Goal: Task Accomplishment & Management: Use online tool/utility

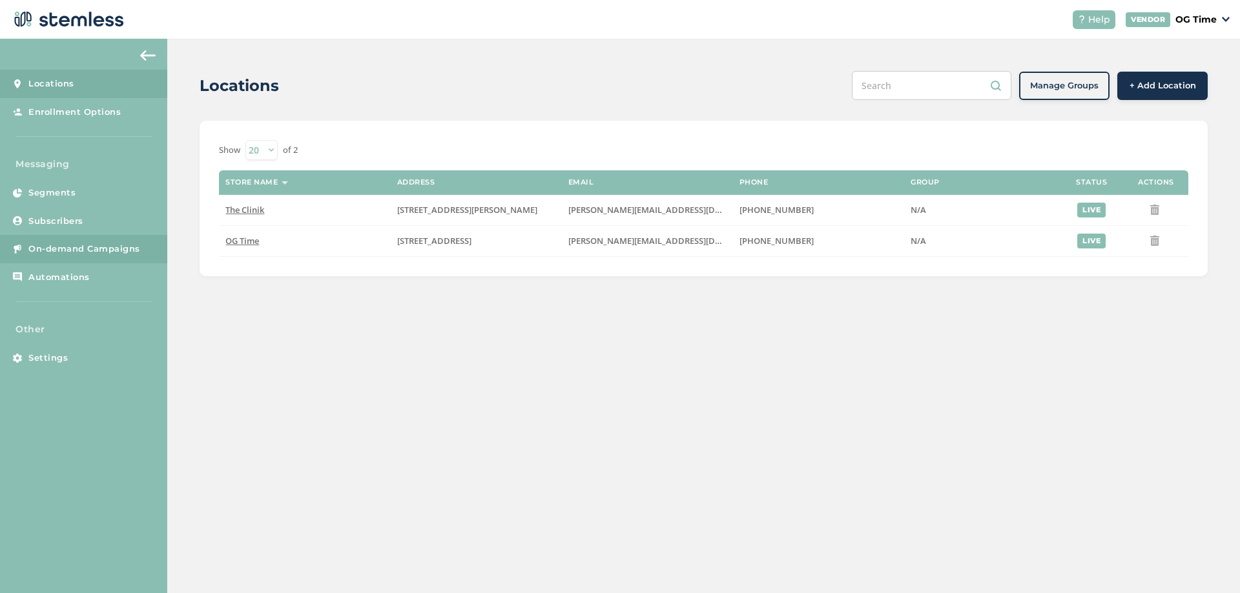
click at [119, 247] on span "On-demand Campaigns" at bounding box center [84, 249] width 112 height 13
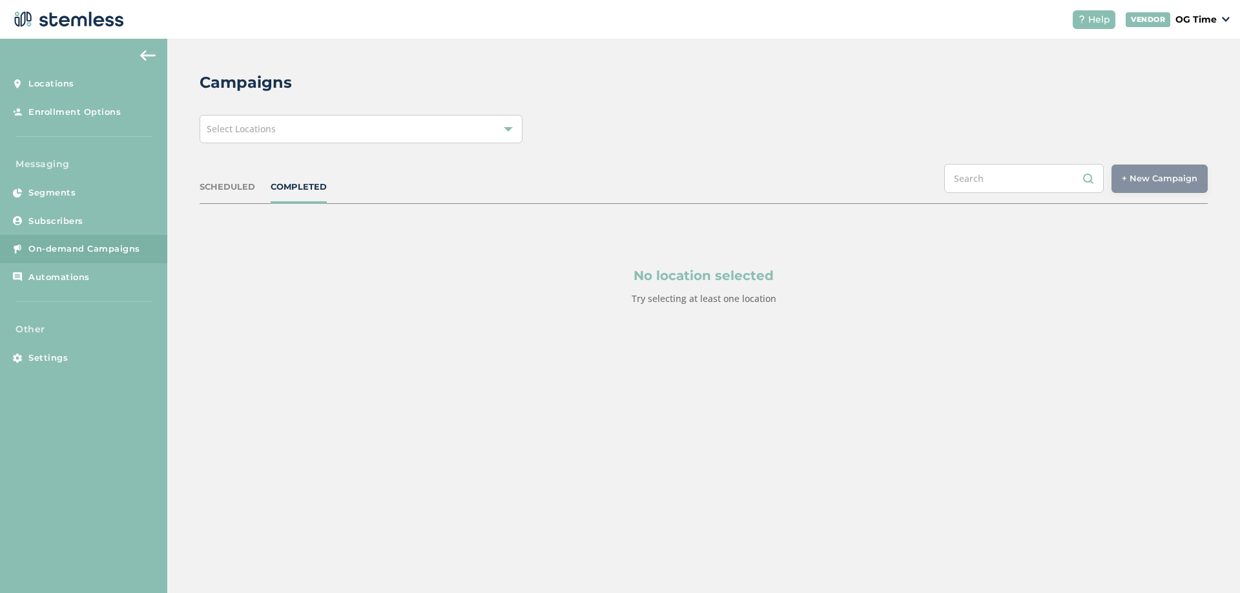
click at [408, 137] on div "Select Locations" at bounding box center [361, 129] width 323 height 28
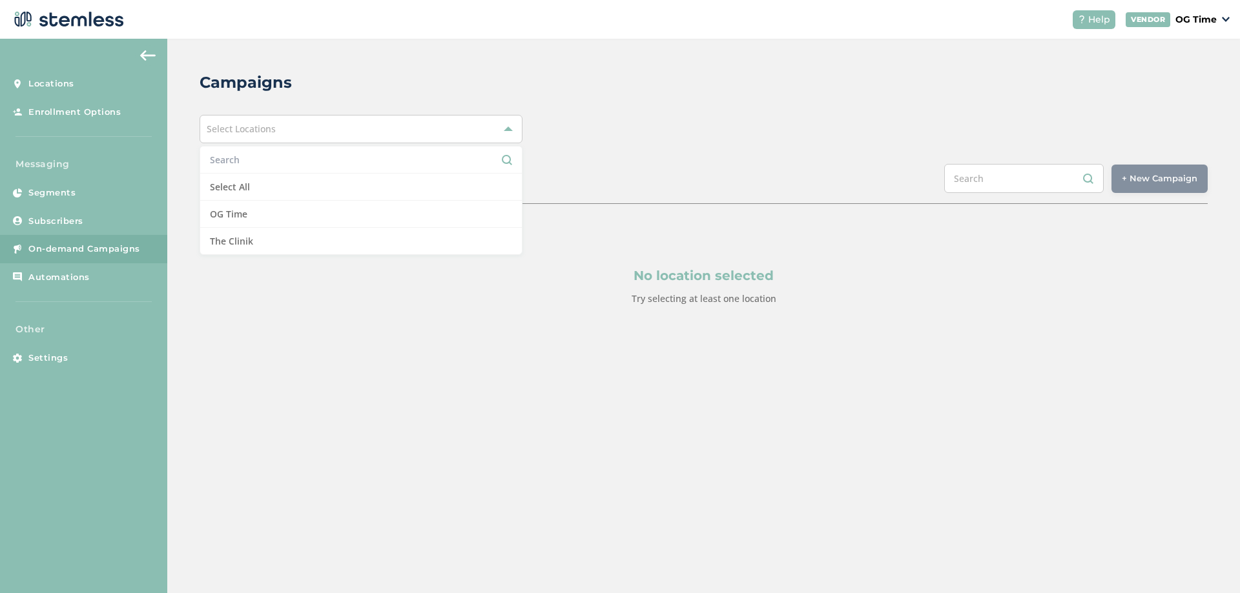
click at [570, 63] on div "Campaigns Select Locations Select All OG Time The Clinik SCHEDULED COMPLETED + …" at bounding box center [703, 220] width 1073 height 362
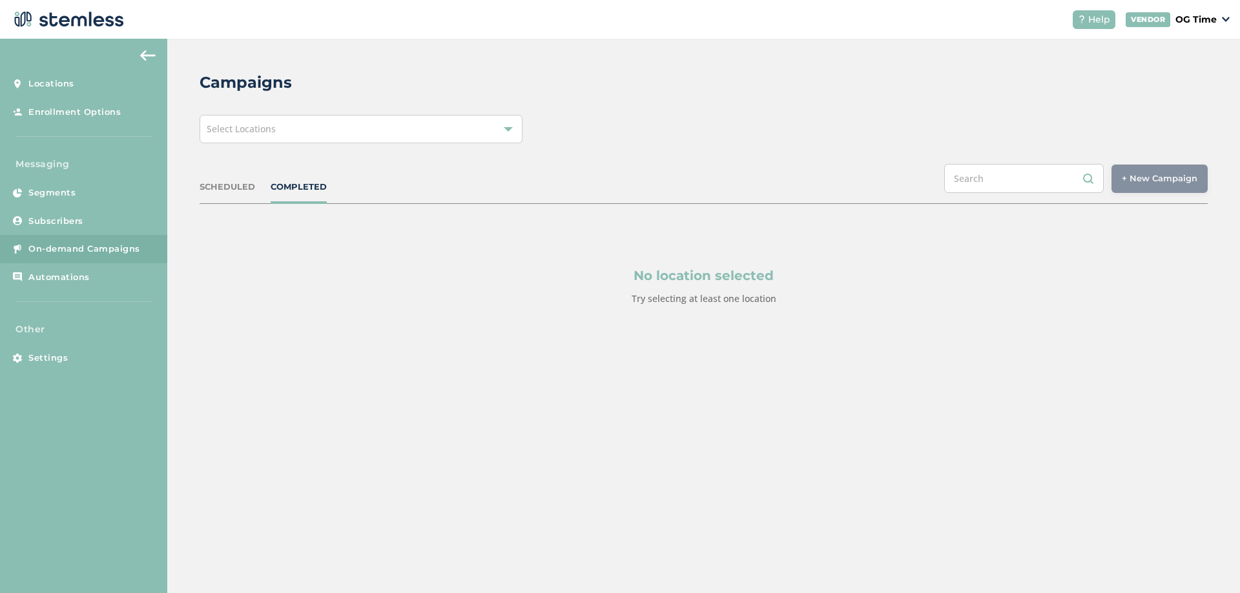
click at [444, 114] on div "Campaigns Select Locations SCHEDULED COMPLETED + New Campaign Select location(s…" at bounding box center [703, 220] width 1073 height 362
click at [444, 126] on div "Select Locations" at bounding box center [361, 129] width 323 height 28
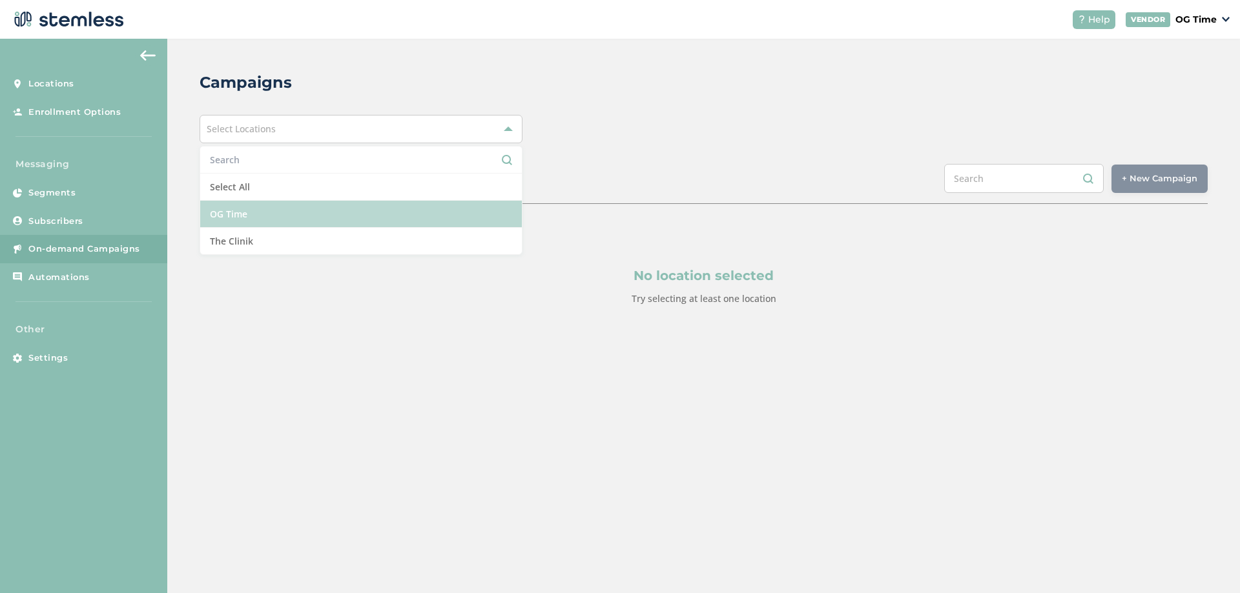
click at [214, 213] on li "OG Time" at bounding box center [361, 214] width 322 height 27
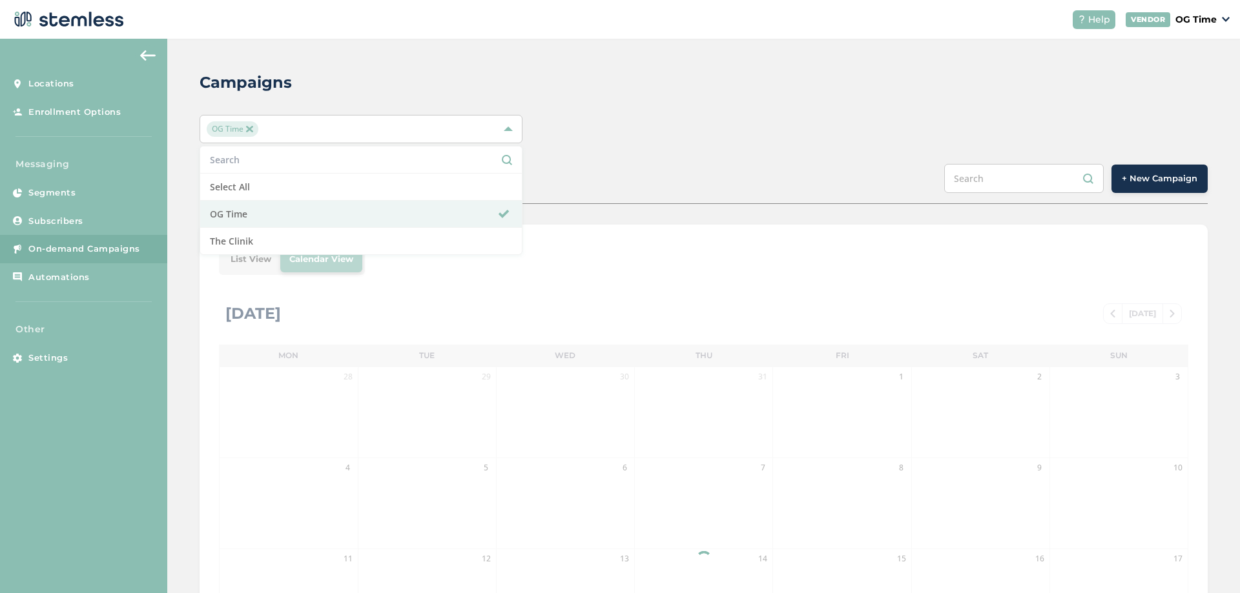
click at [887, 120] on div "OG Time Select All OG Time The Clinik" at bounding box center [704, 129] width 1008 height 28
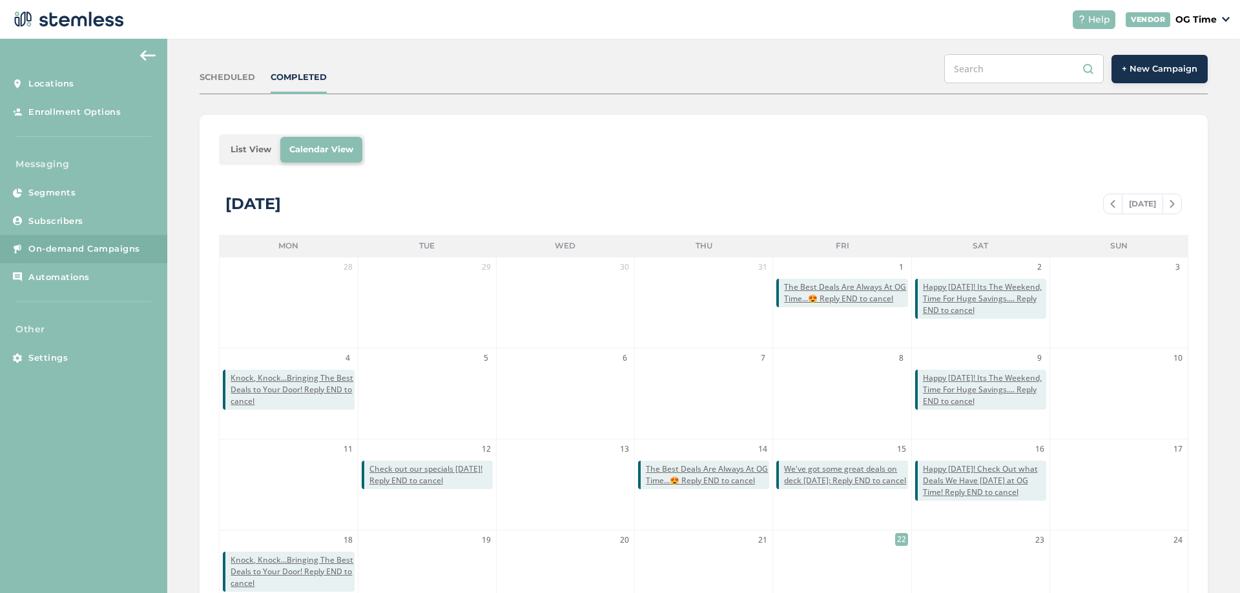
scroll to position [194, 0]
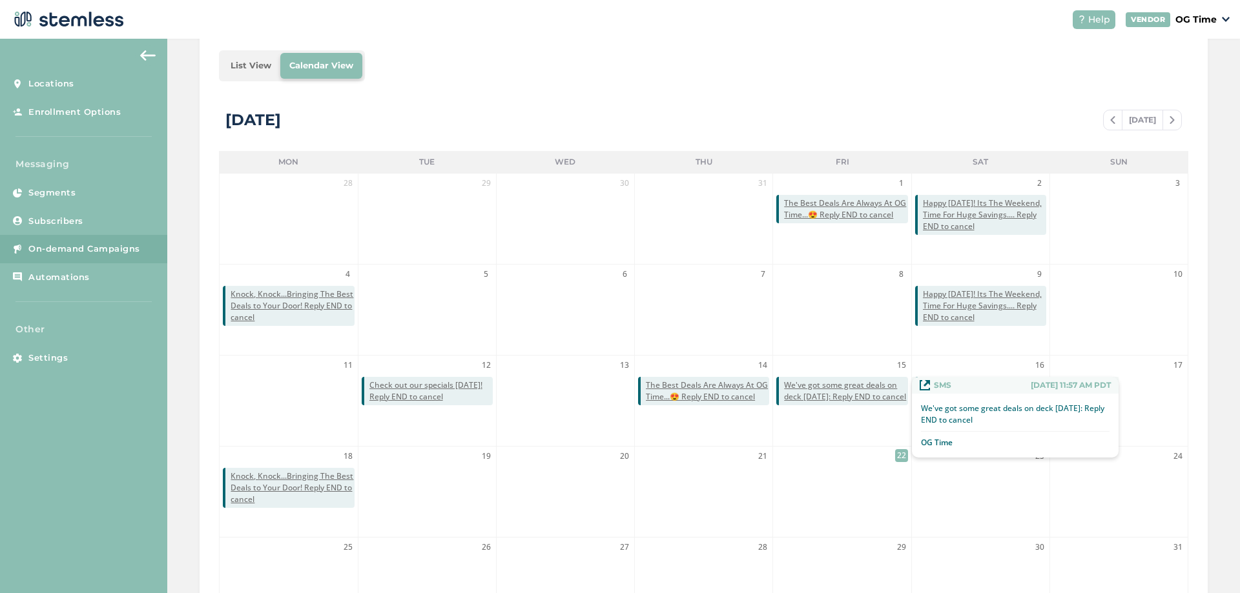
click at [853, 393] on span "We've got some great deals on deck [DATE]: Reply END to cancel" at bounding box center [845, 391] width 123 height 23
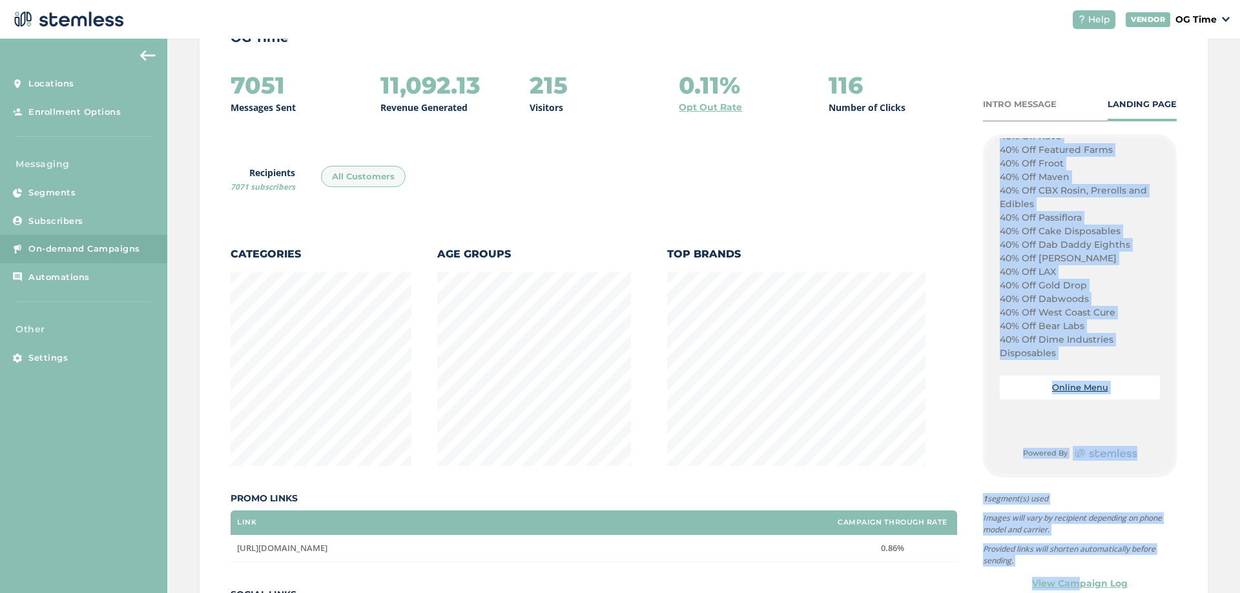
scroll to position [173, 0]
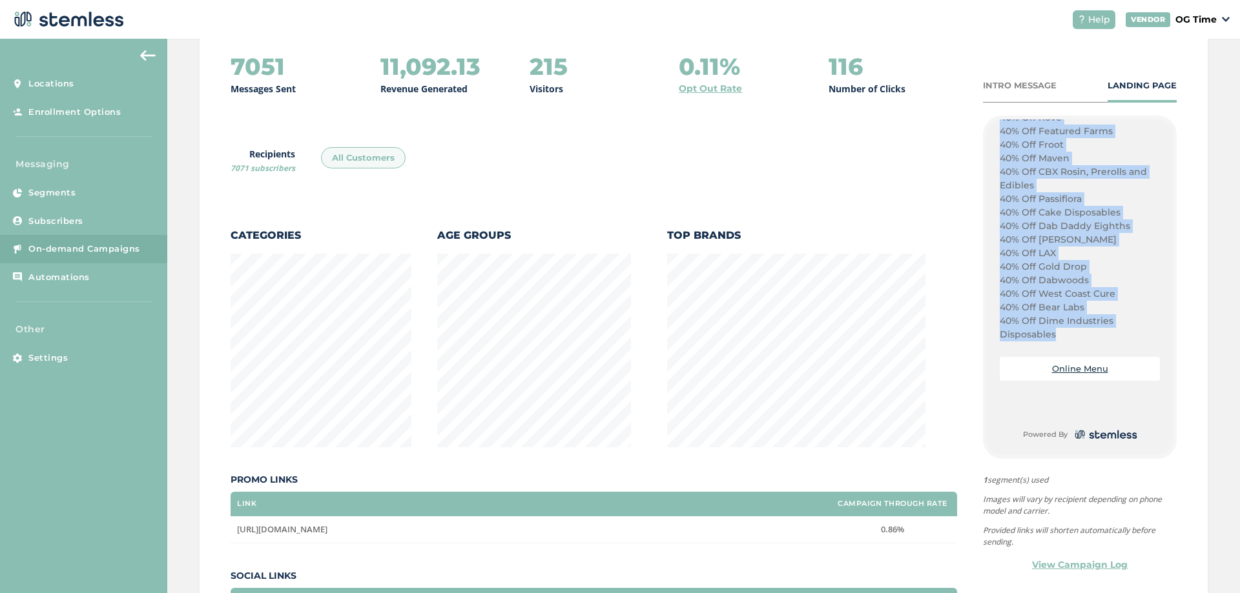
drag, startPoint x: 994, startPoint y: 342, endPoint x: 1058, endPoint y: 335, distance: 65.0
copy div "Happy Lemon Meringue Pie Day! Its [DATE], Time For Savings OG TIME Style!! Plug…"
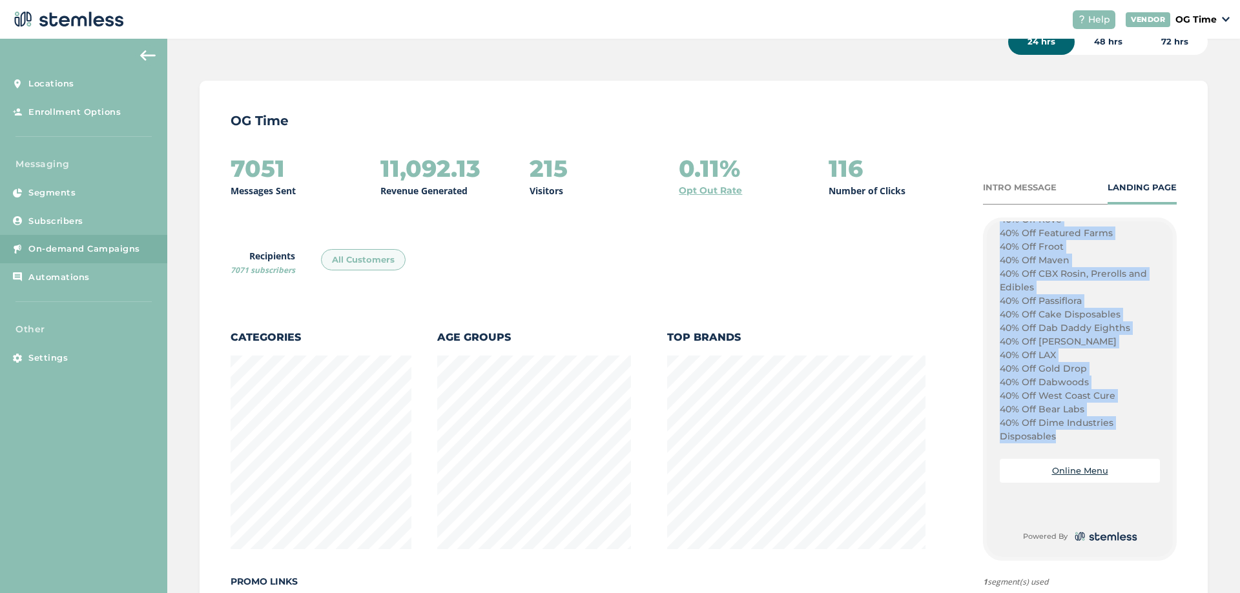
scroll to position [0, 0]
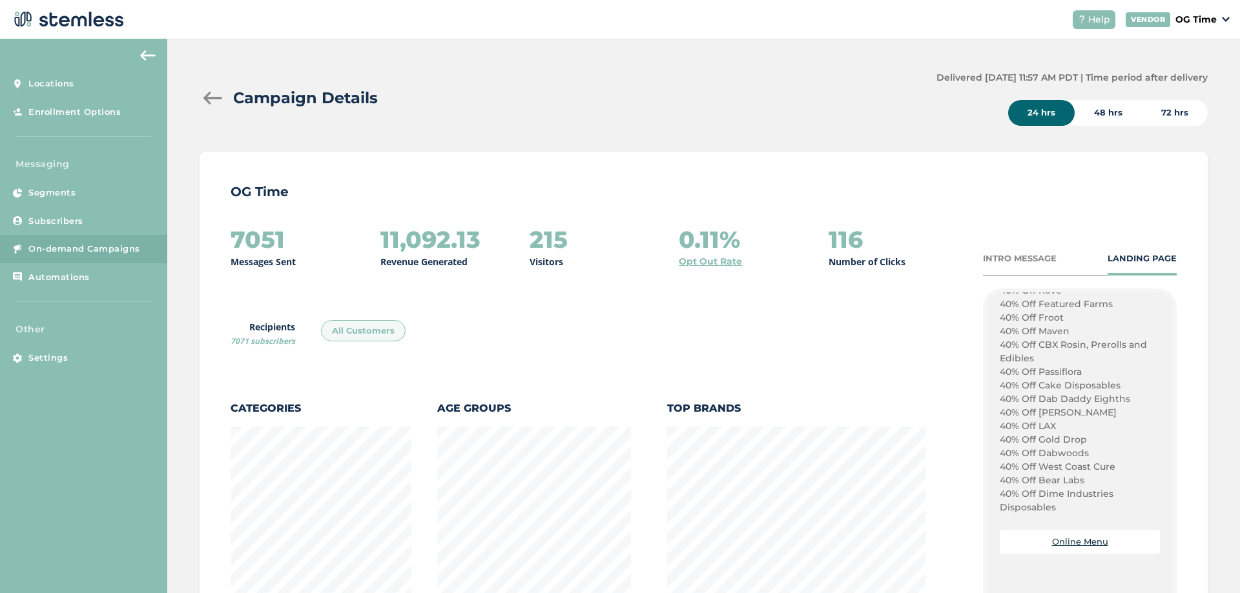
click at [207, 101] on div at bounding box center [213, 98] width 26 height 13
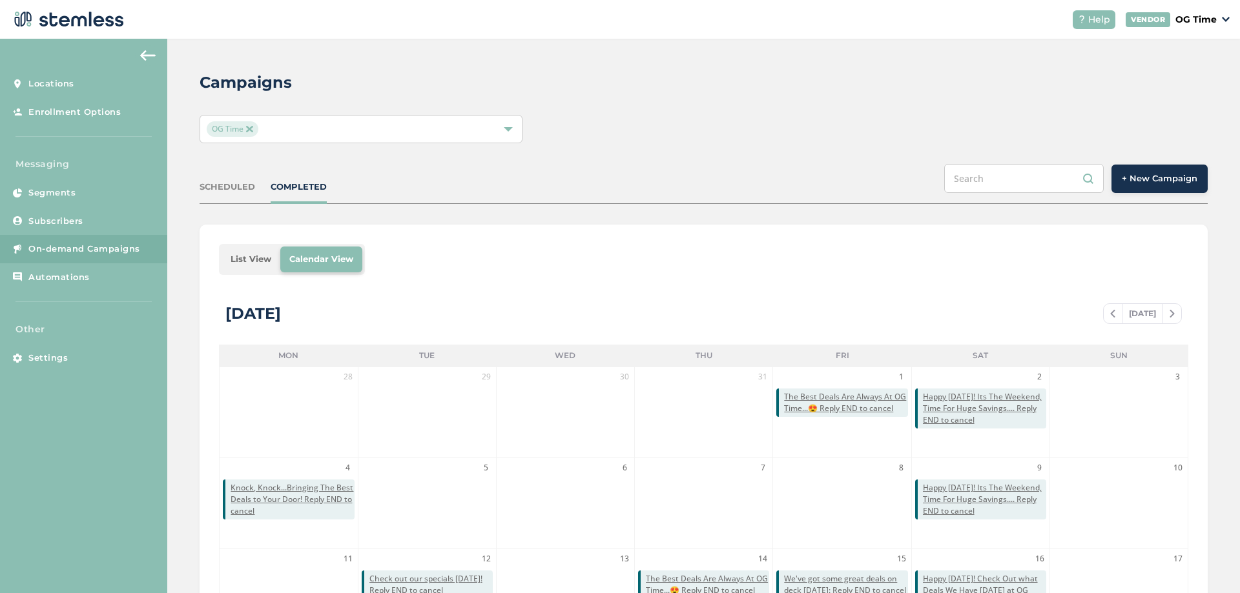
click at [1153, 175] on span "+ New Campaign" at bounding box center [1160, 178] width 76 height 13
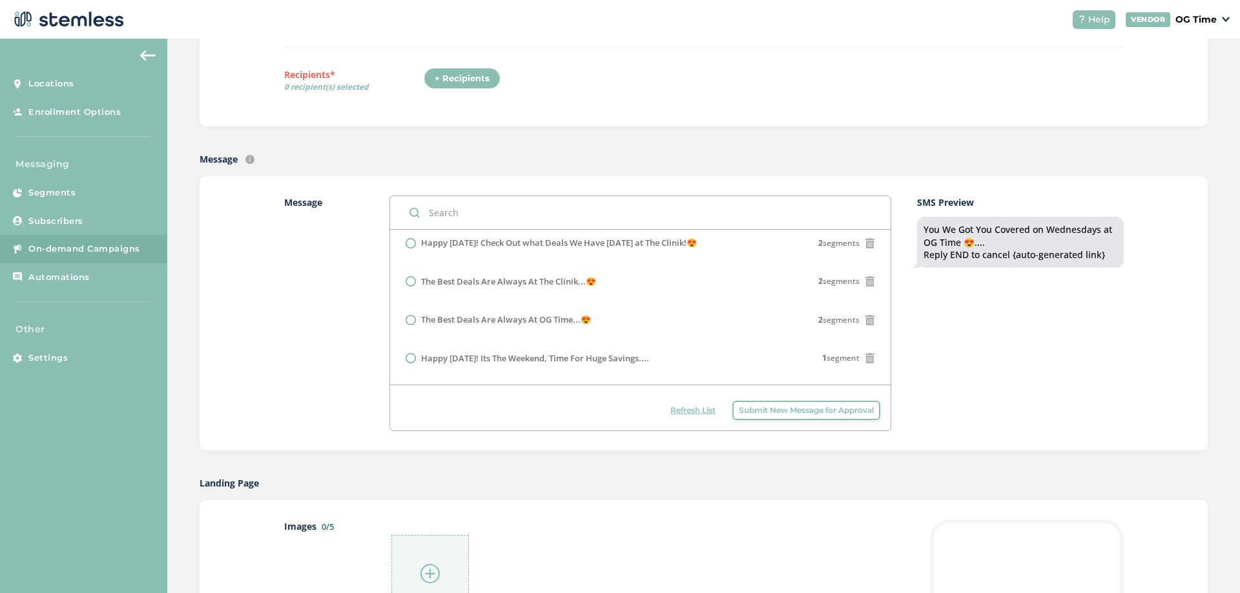
scroll to position [194, 0]
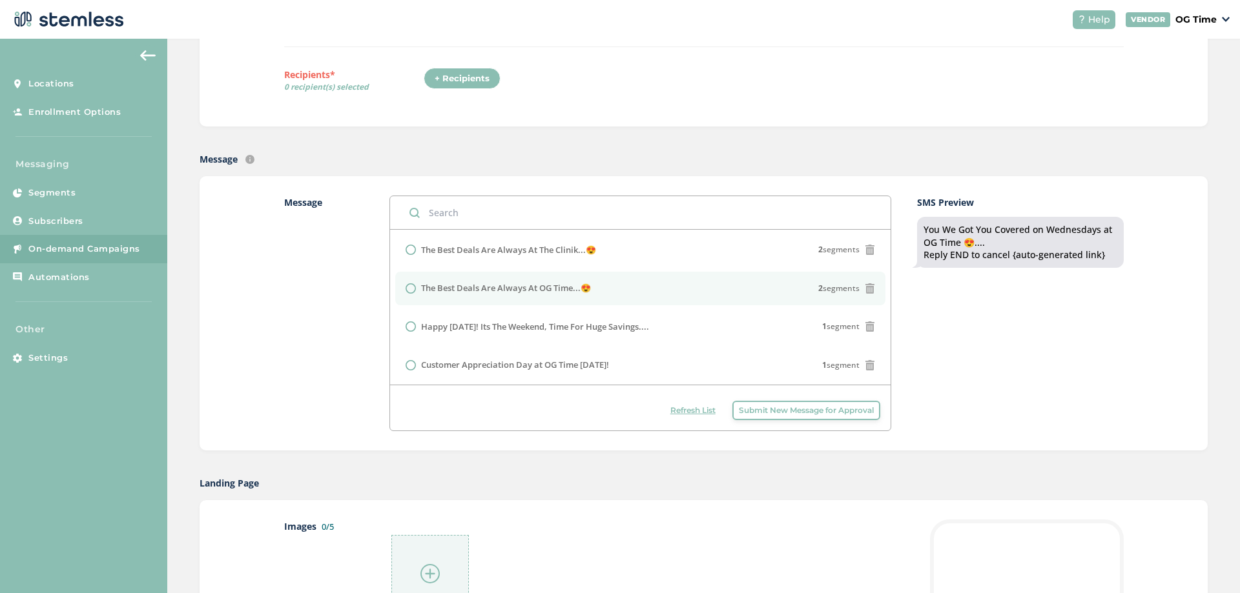
click at [499, 289] on label "The Best Deals Are Always At OG Time...😍" at bounding box center [506, 288] width 170 height 13
radio input "false"
radio input "true"
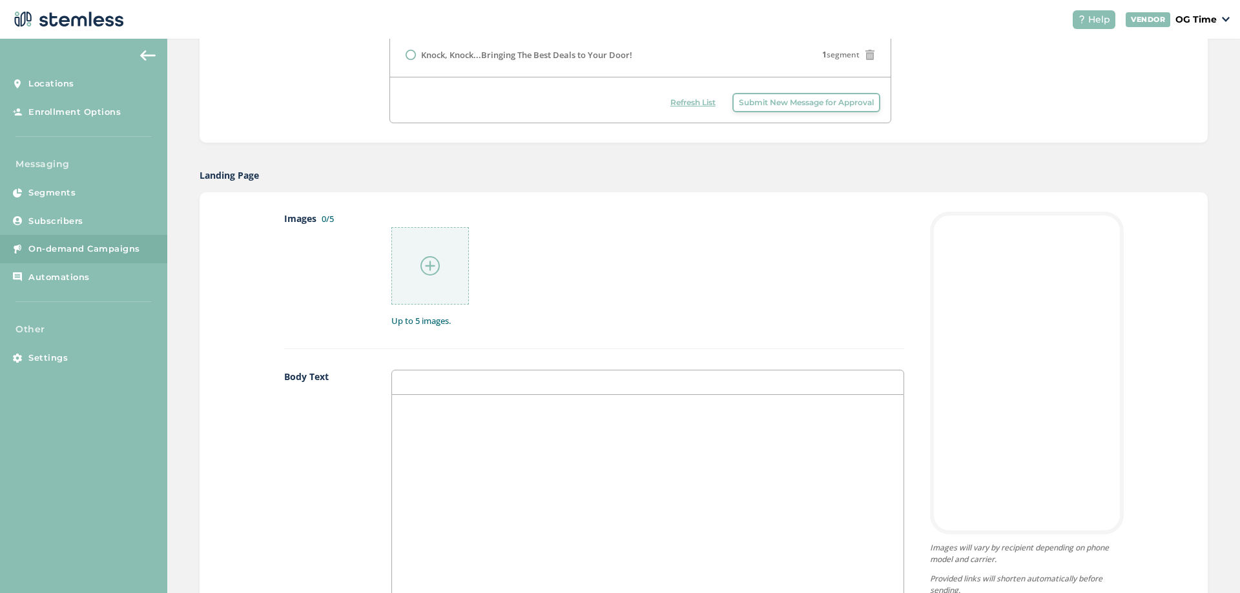
scroll to position [517, 0]
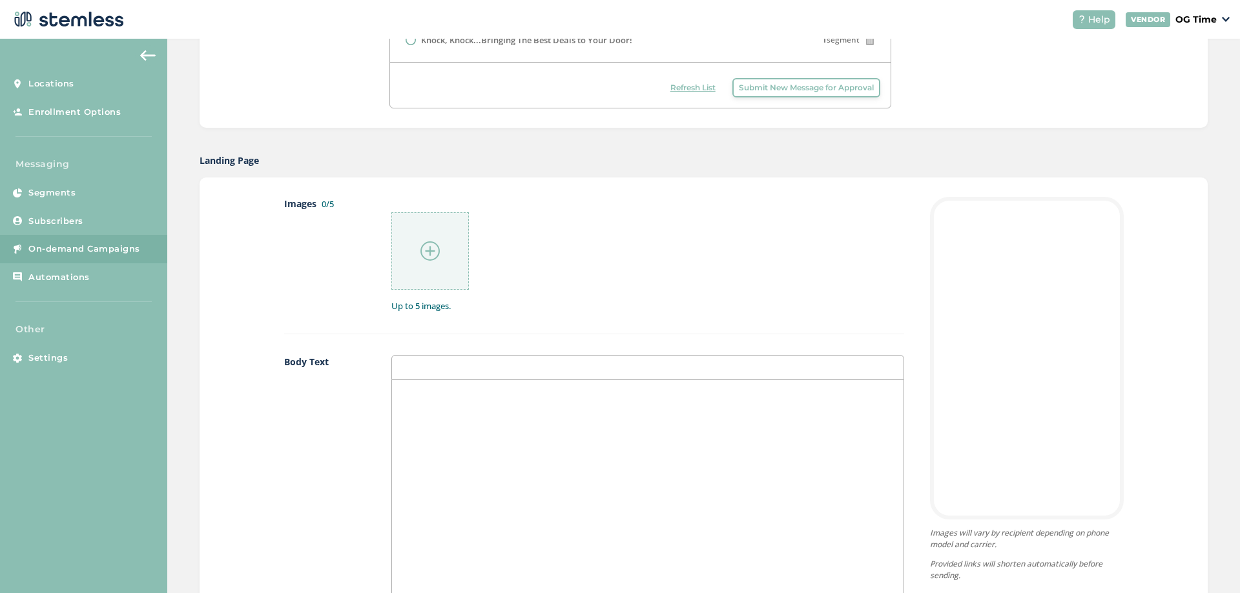
click at [437, 412] on div at bounding box center [647, 509] width 511 height 258
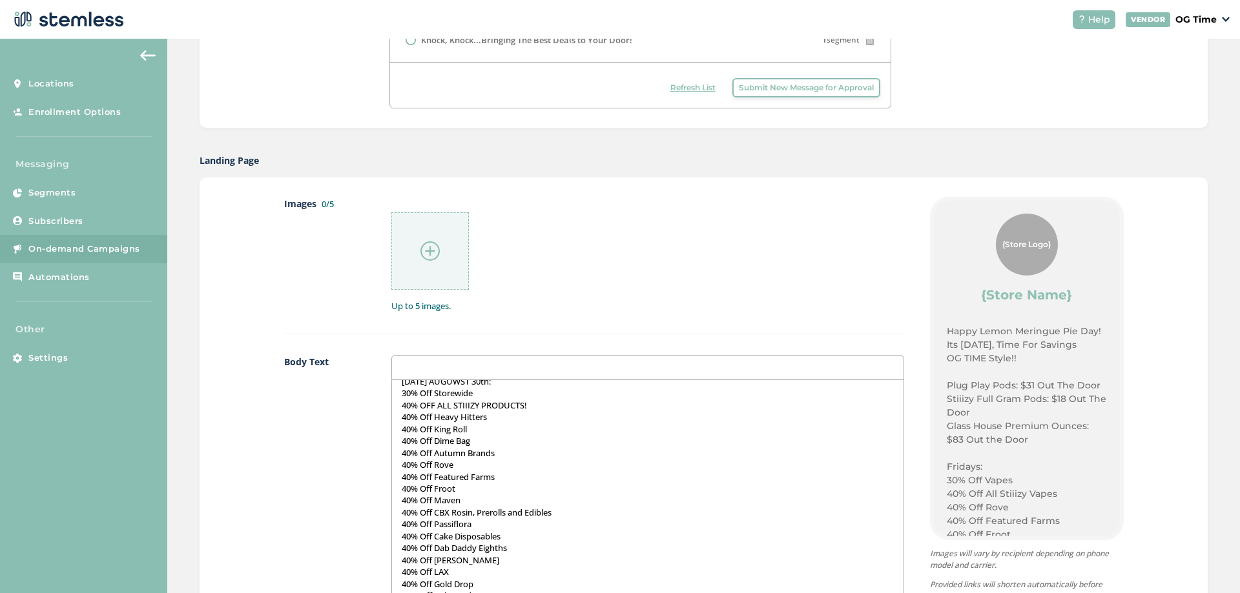
scroll to position [323, 0]
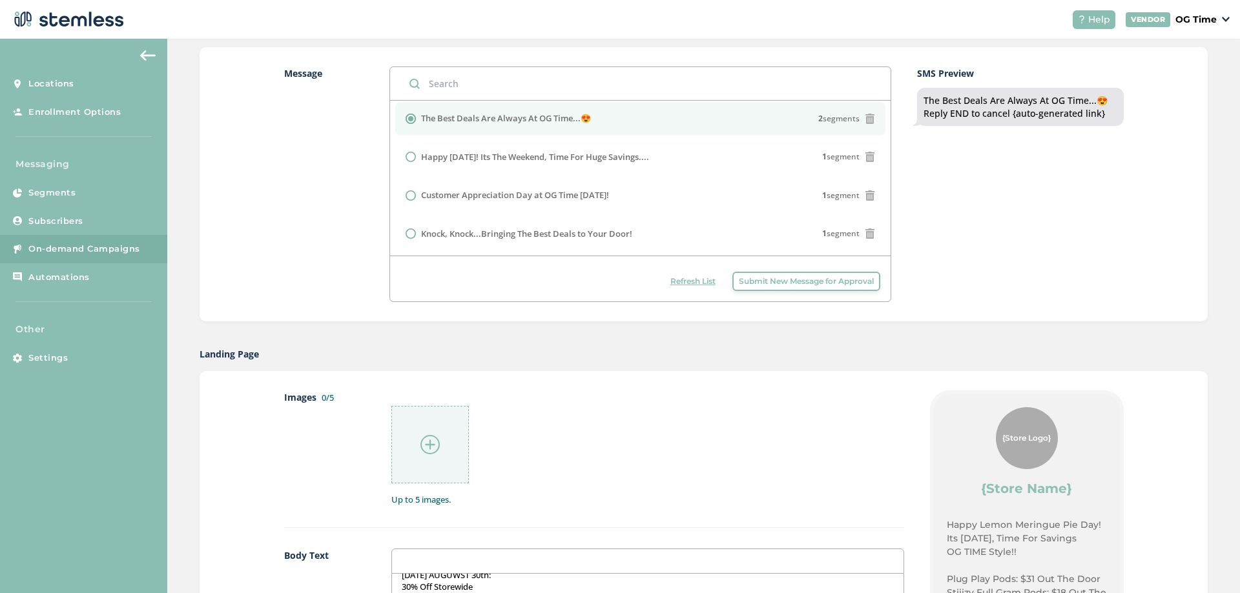
click at [424, 437] on img at bounding box center [429, 444] width 19 height 19
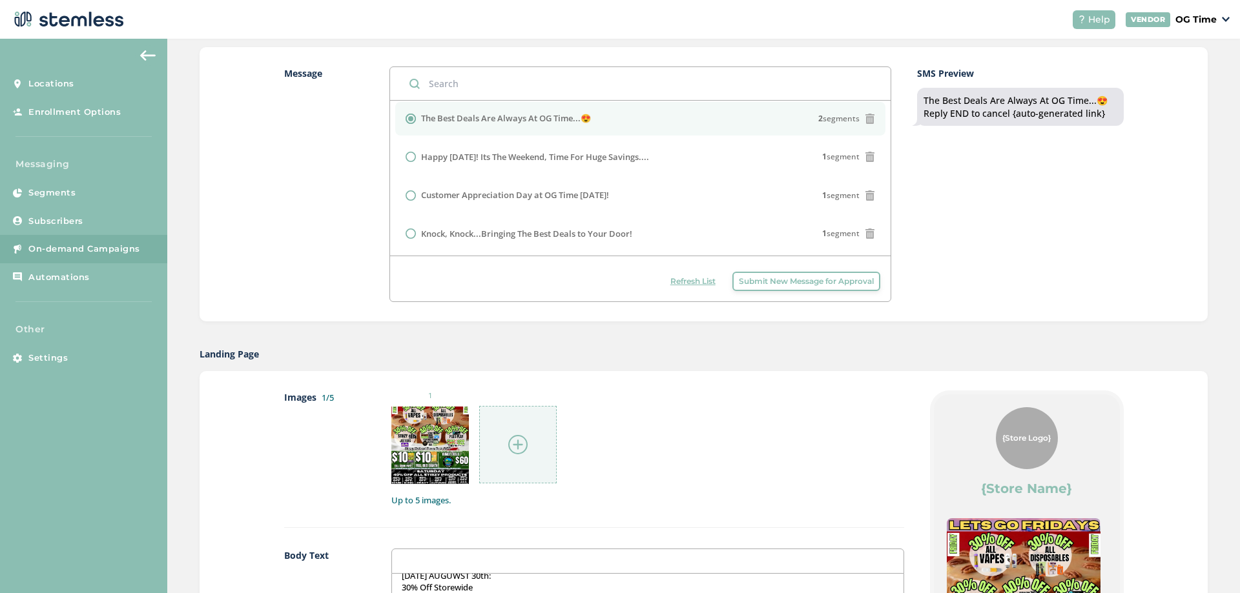
click at [515, 443] on img at bounding box center [517, 444] width 19 height 19
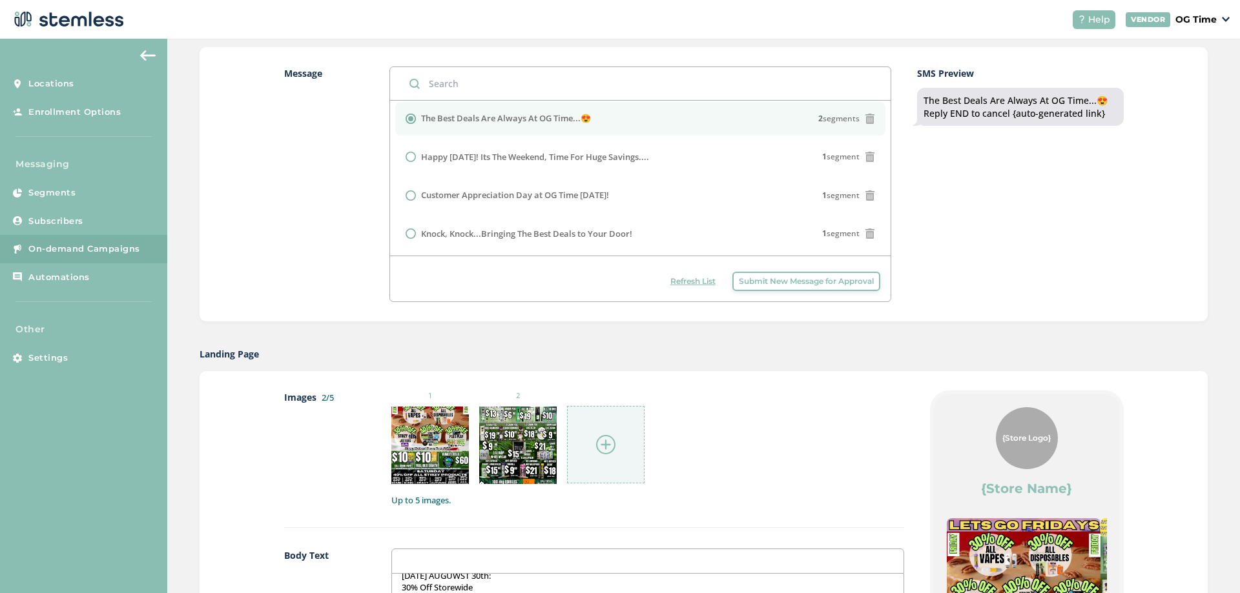
click at [603, 442] on img at bounding box center [605, 444] width 19 height 19
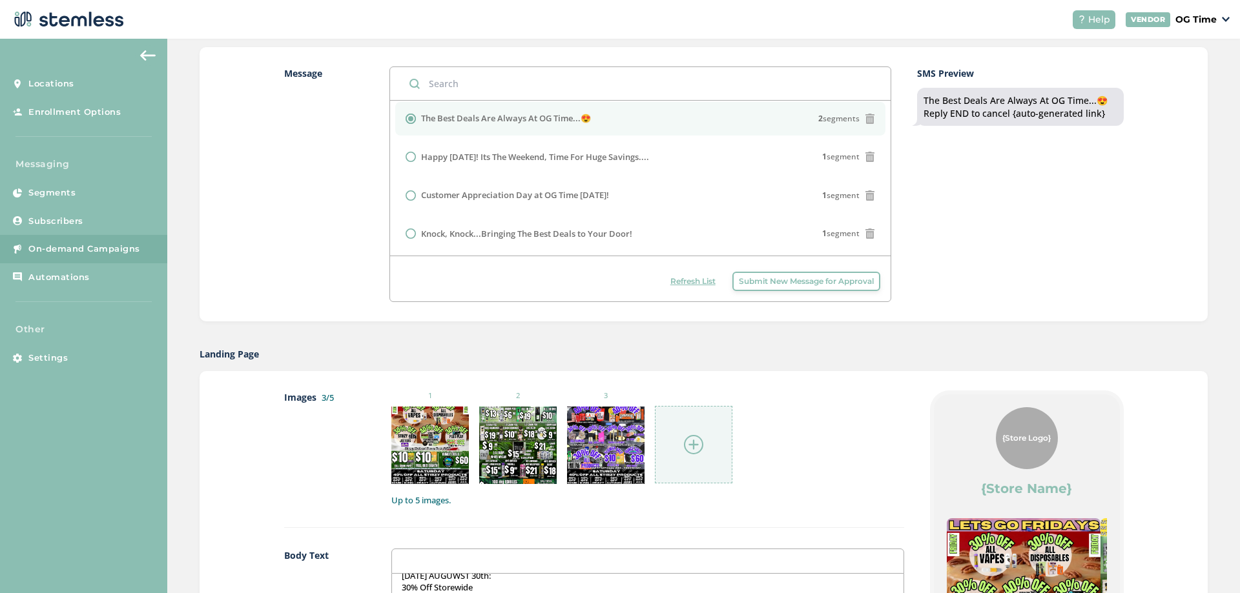
click at [699, 445] on img at bounding box center [693, 444] width 19 height 19
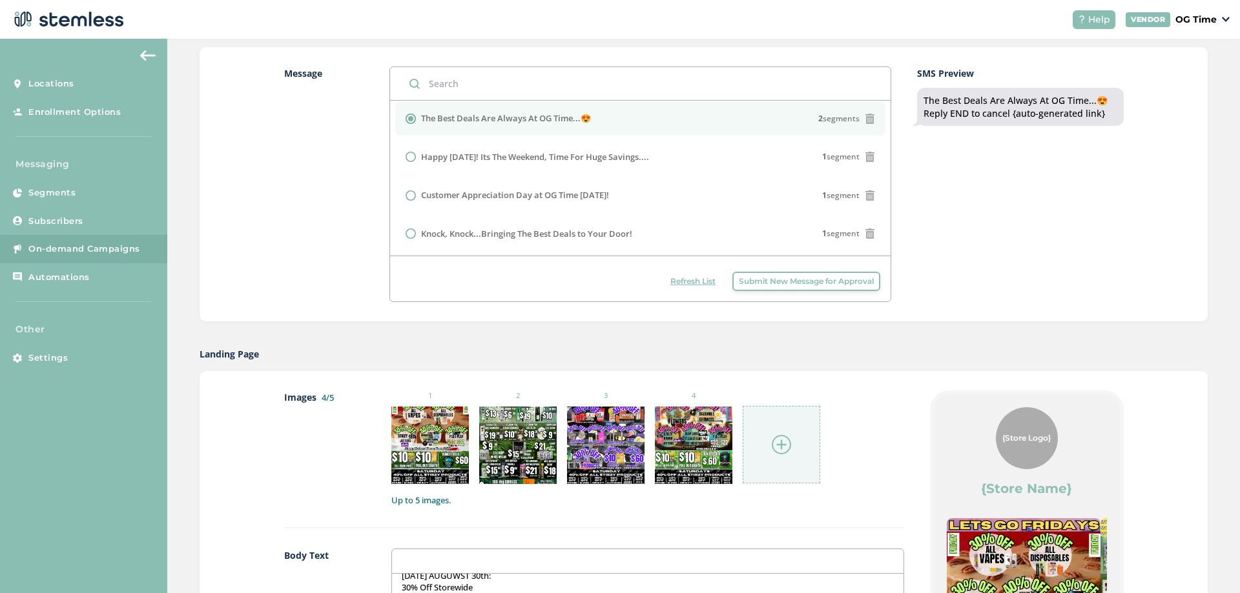
click at [779, 446] on img at bounding box center [781, 444] width 19 height 19
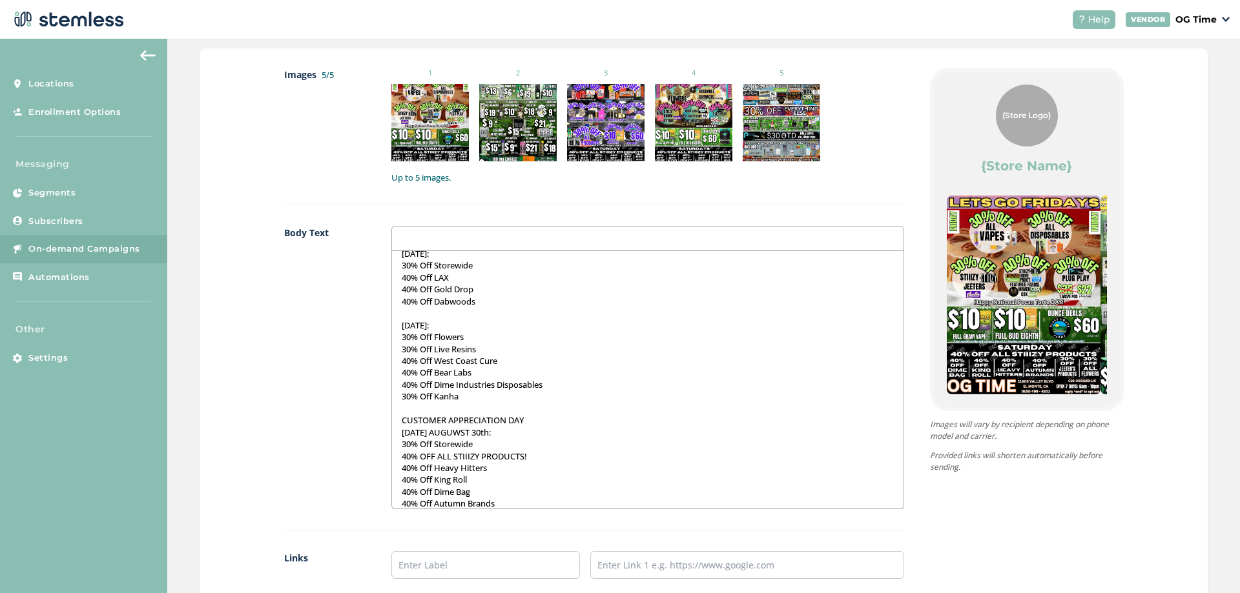
scroll to position [559, 0]
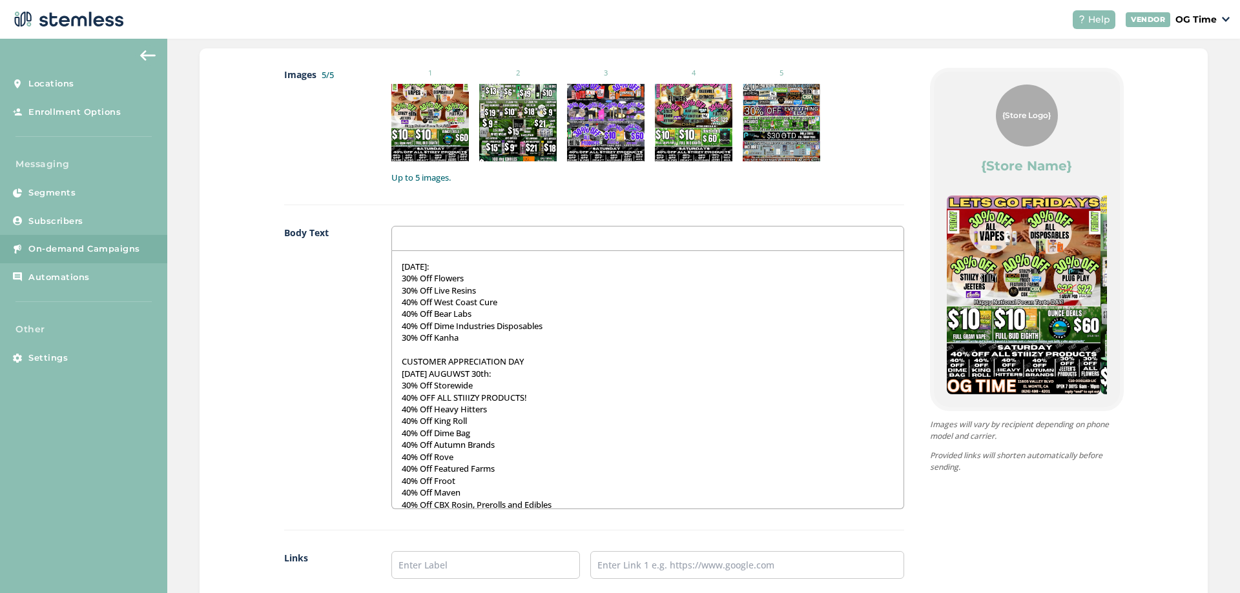
click at [474, 372] on p "[DATE] AUGUWST 30th:" at bounding box center [647, 374] width 491 height 12
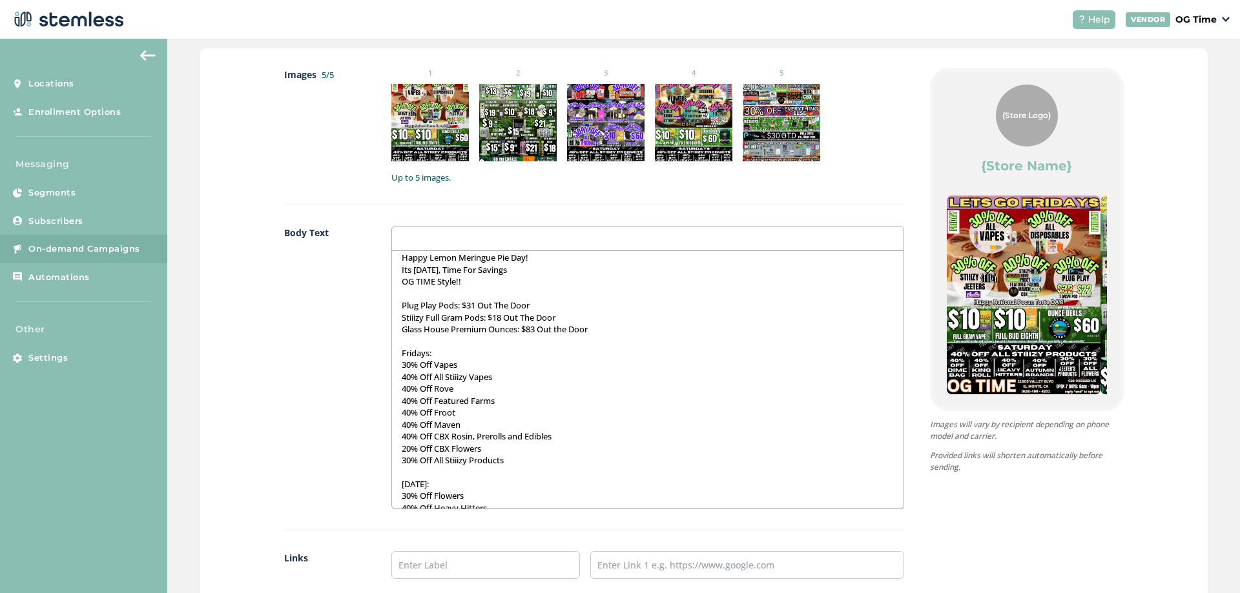
scroll to position [0, 0]
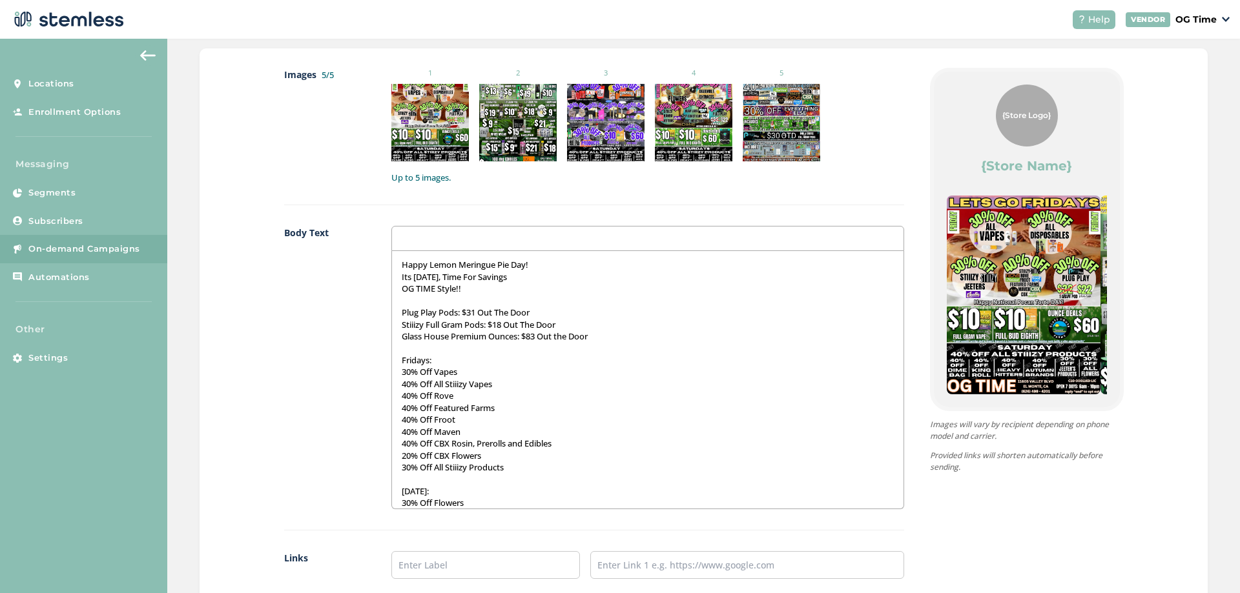
click at [500, 284] on p "OG TIME Style!!" at bounding box center [647, 289] width 491 height 12
drag, startPoint x: 475, startPoint y: 288, endPoint x: 387, endPoint y: 266, distance: 89.9
click at [387, 266] on div "Body Text Happy Lemon Meringue Pie Day! Its [DATE], Time For Savings OG TIME St…" at bounding box center [594, 378] width 620 height 305
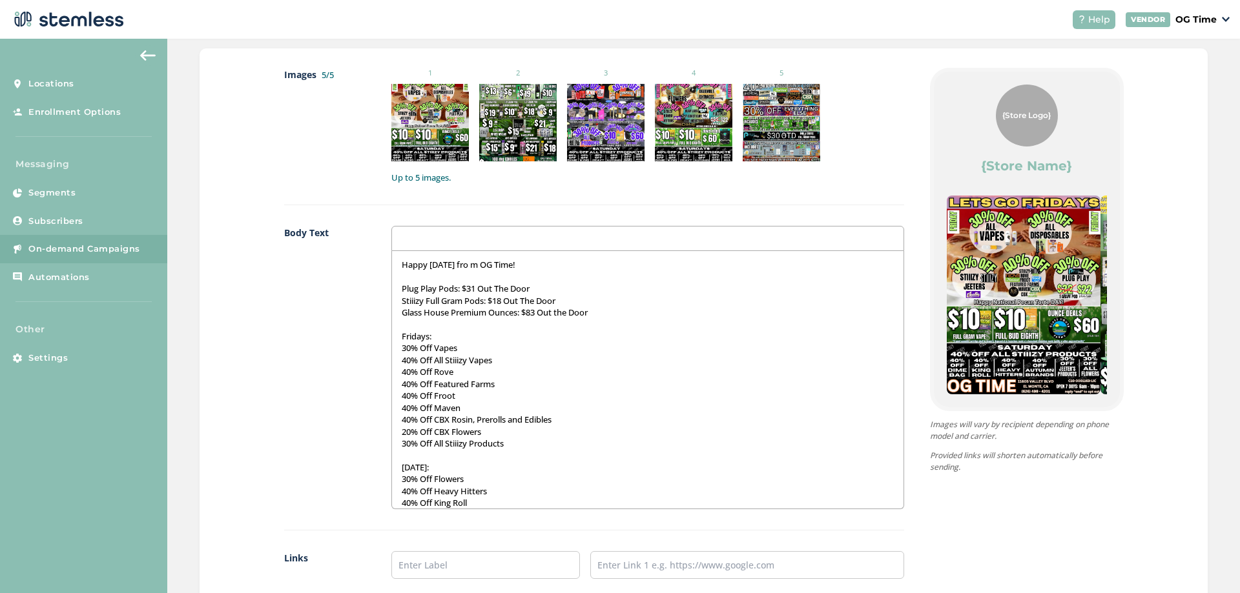
click at [467, 269] on p "Happy [DATE] fro m OG Time!" at bounding box center [647, 265] width 491 height 12
click at [524, 267] on p "Happy [DATE] from OG Time!" at bounding box center [647, 265] width 491 height 12
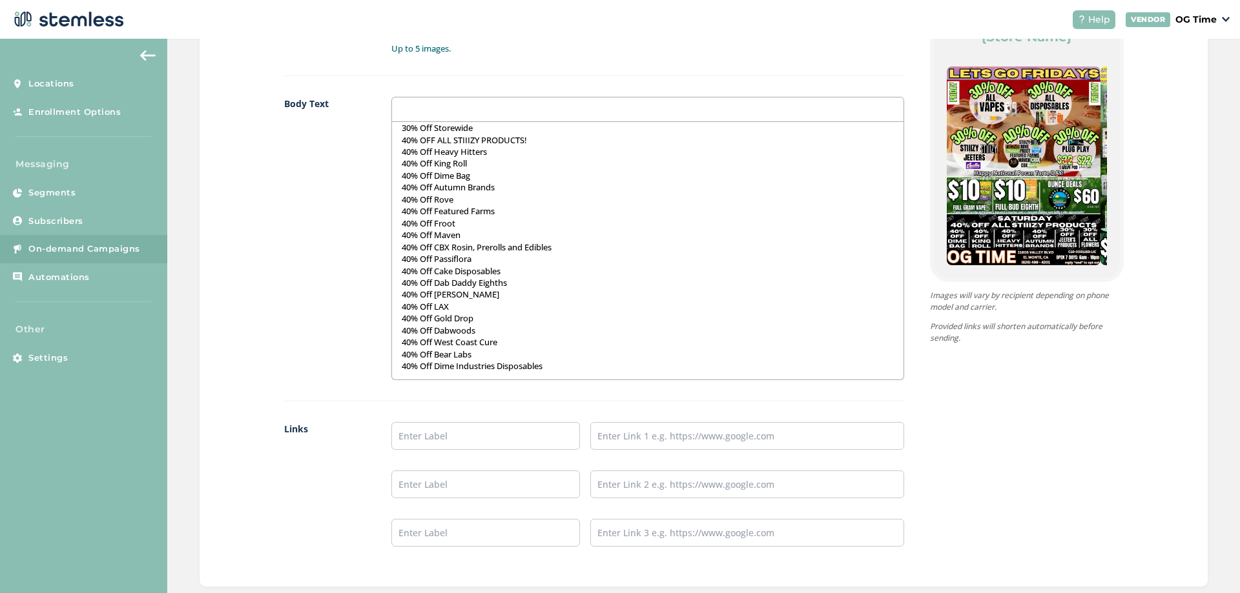
scroll to position [493, 0]
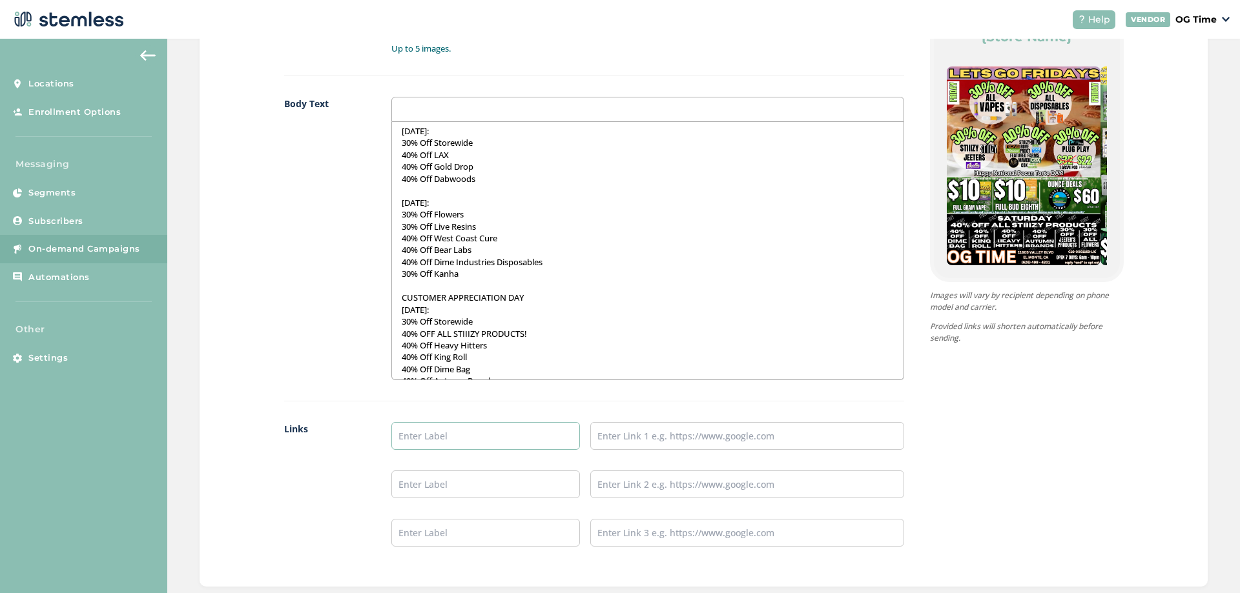
click at [429, 433] on input "text" at bounding box center [485, 436] width 189 height 28
type input "Online Menu"
click at [692, 432] on input "text" at bounding box center [747, 436] width 314 height 28
type input "[URL][DOMAIN_NAME]"
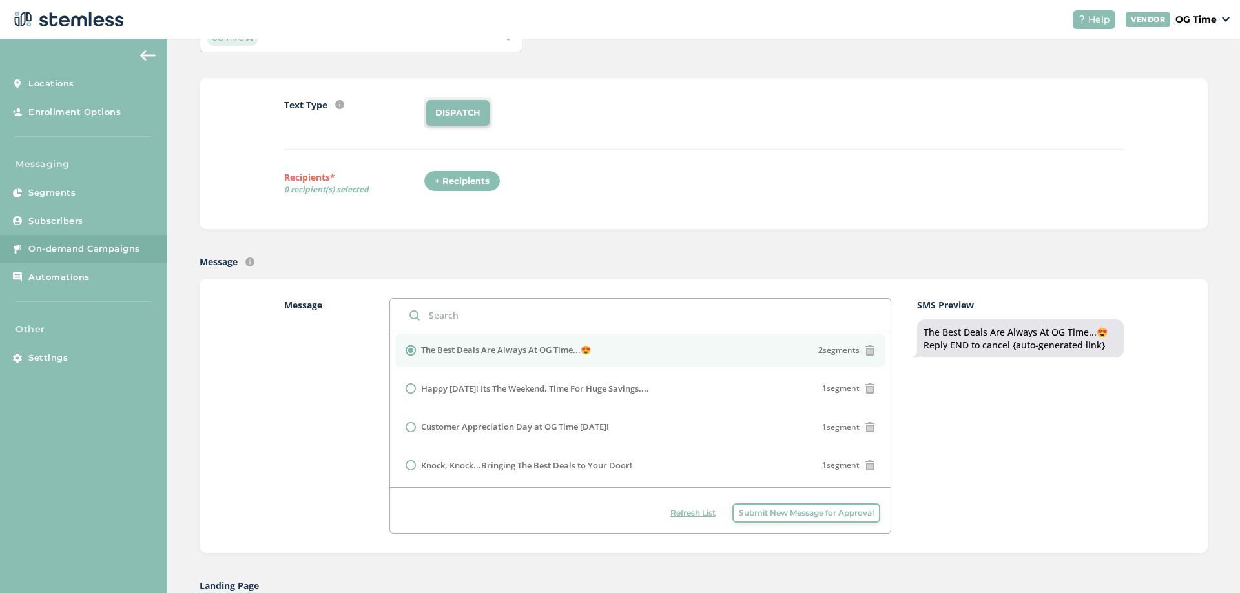
scroll to position [0, 0]
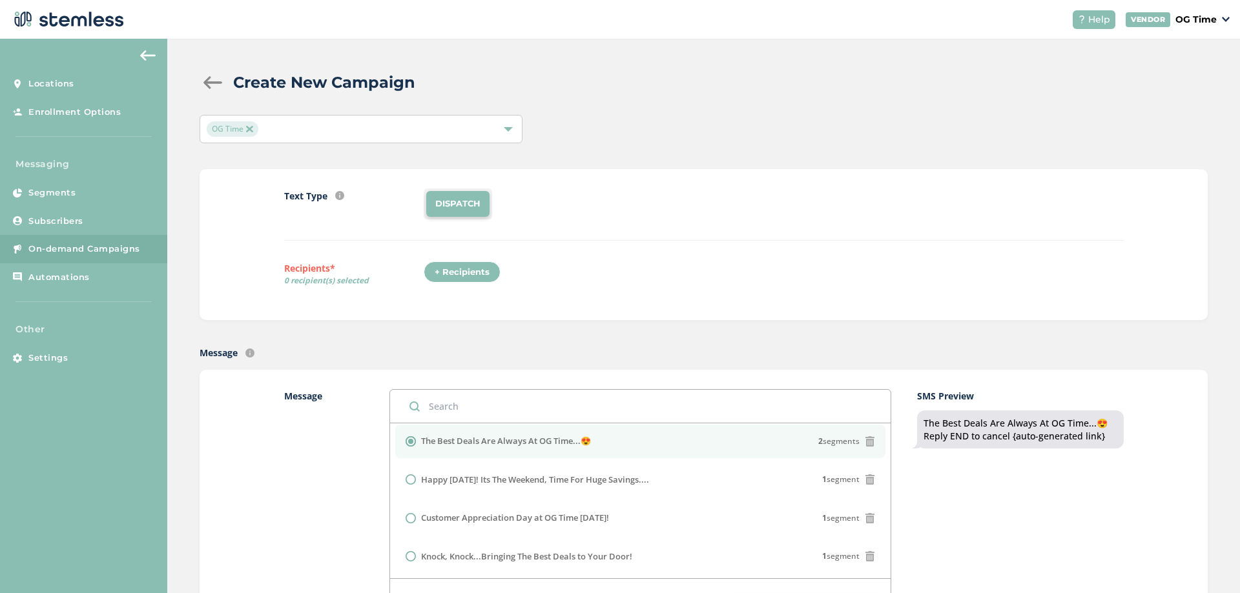
click at [467, 274] on div "+ Recipients" at bounding box center [462, 273] width 77 height 22
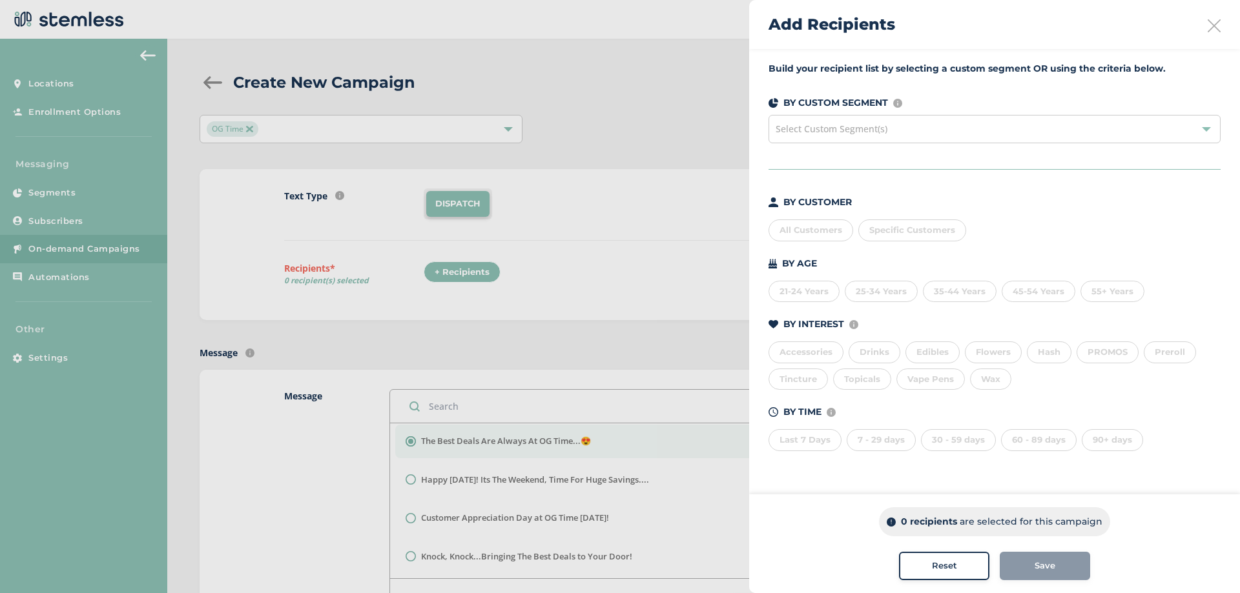
click at [805, 222] on div "All Customers" at bounding box center [810, 231] width 85 height 22
click at [1055, 568] on div "Save" at bounding box center [1045, 566] width 70 height 13
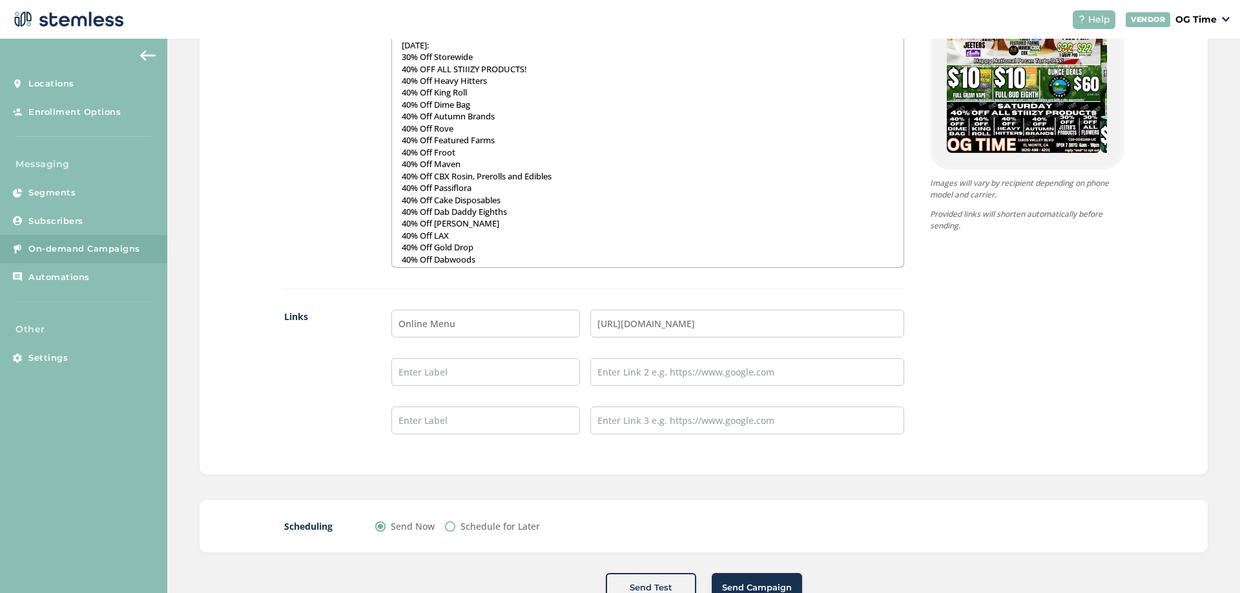
scroll to position [928, 0]
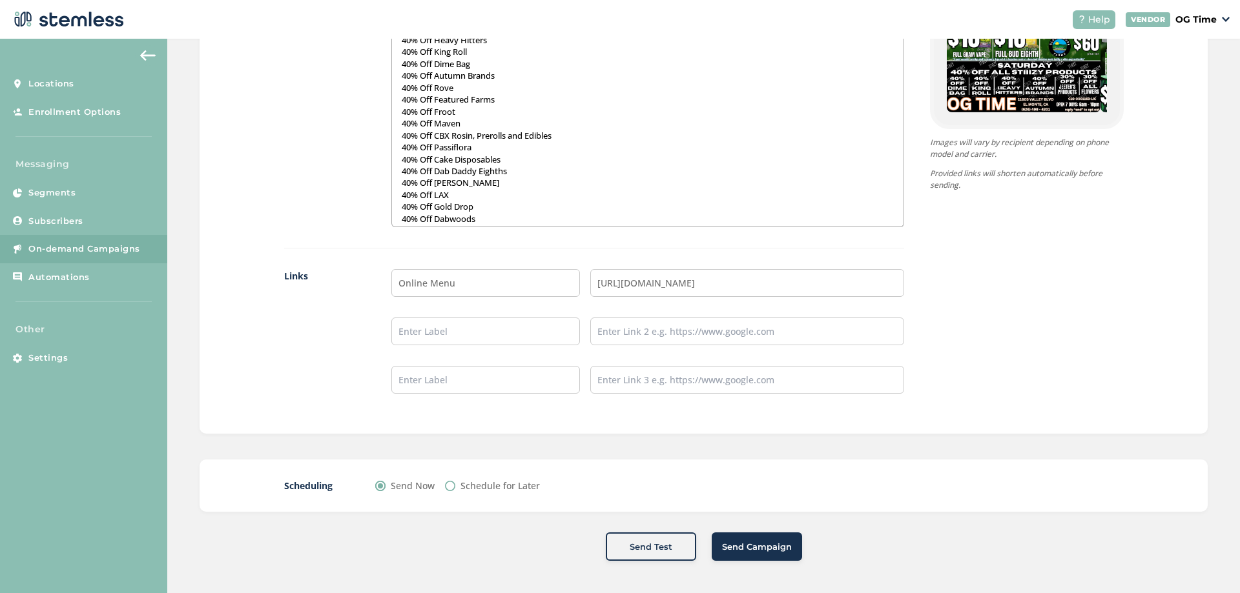
click at [776, 546] on span "Send Campaign" at bounding box center [757, 547] width 70 height 13
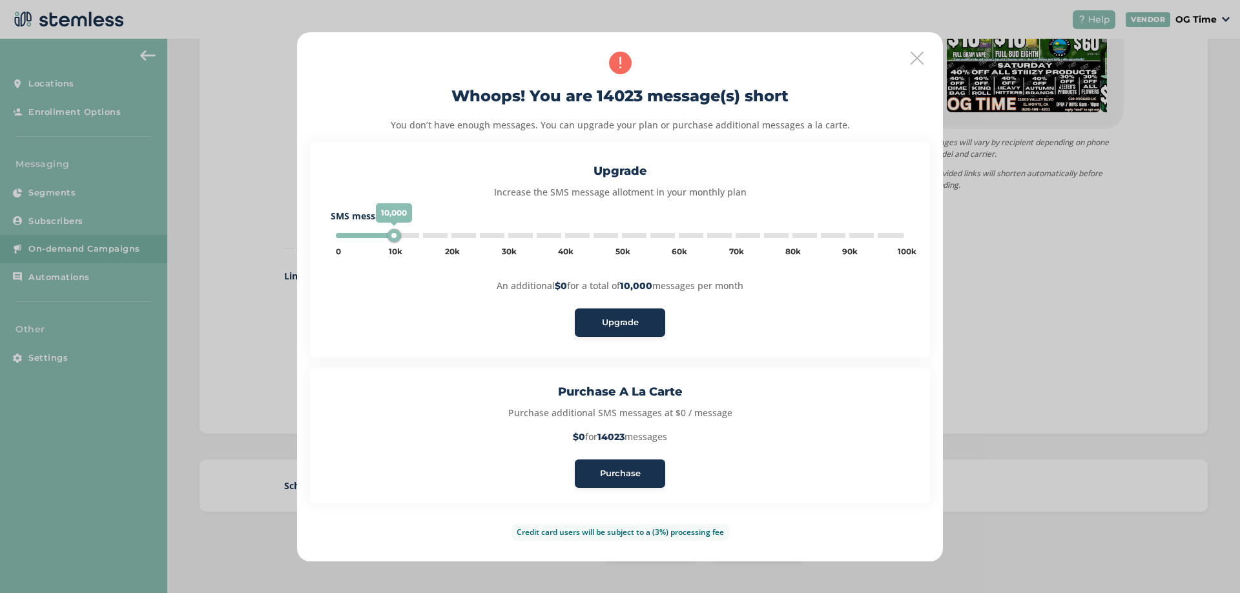
type input "5000"
click at [616, 470] on span "Purchase" at bounding box center [620, 474] width 41 height 13
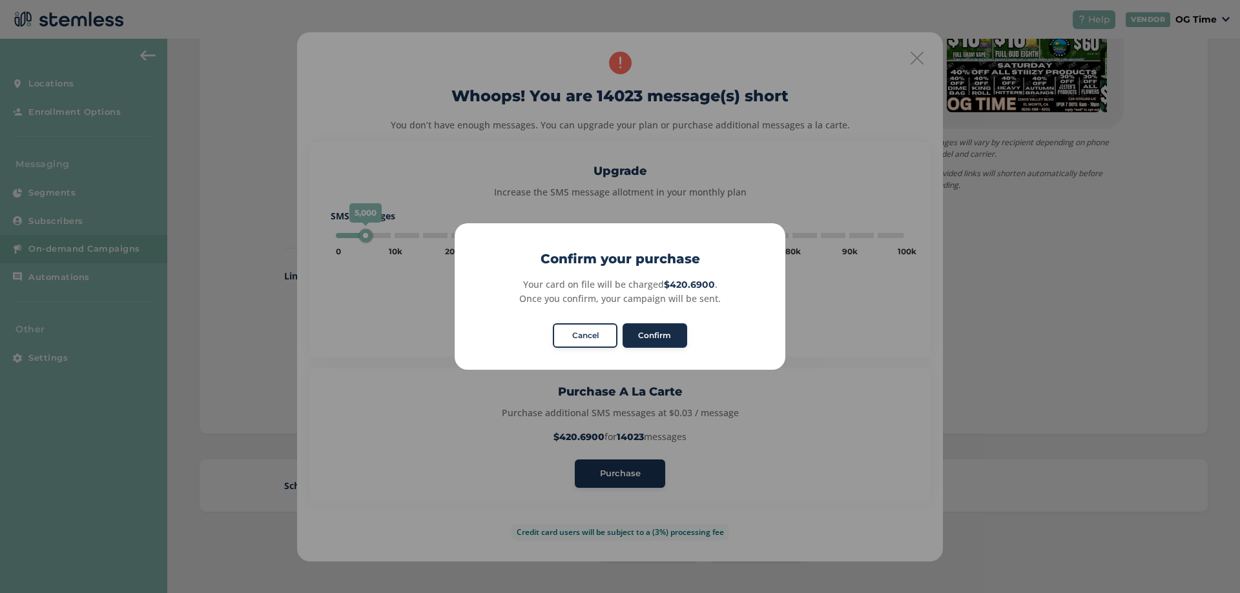
click at [647, 325] on button "Confirm" at bounding box center [655, 336] width 65 height 25
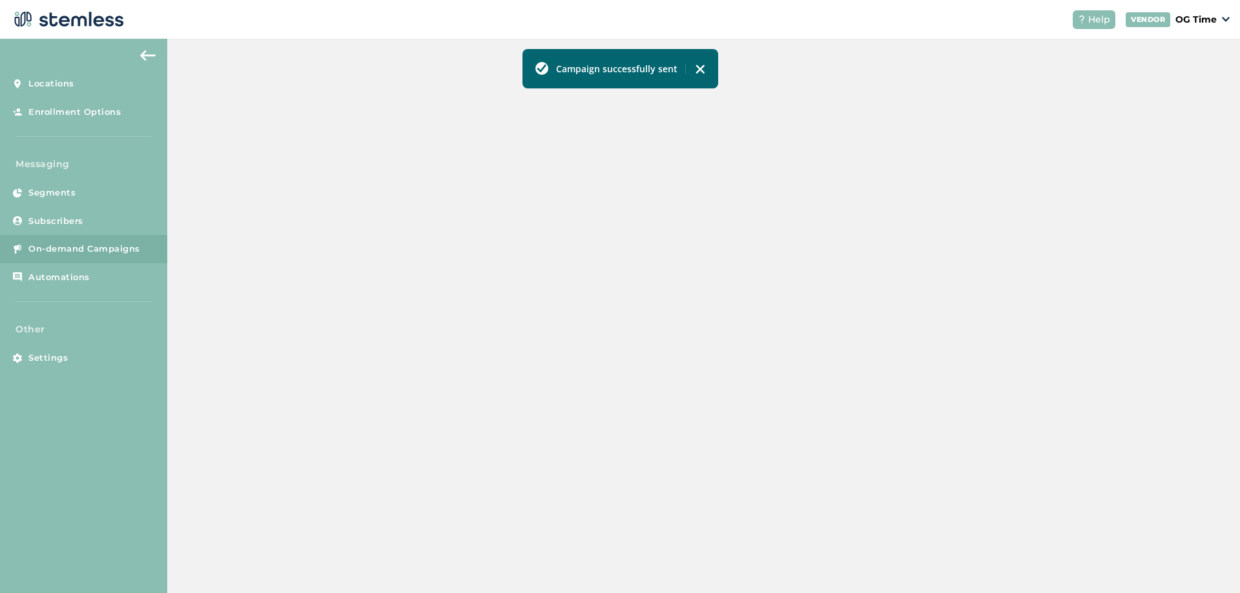
scroll to position [281, 0]
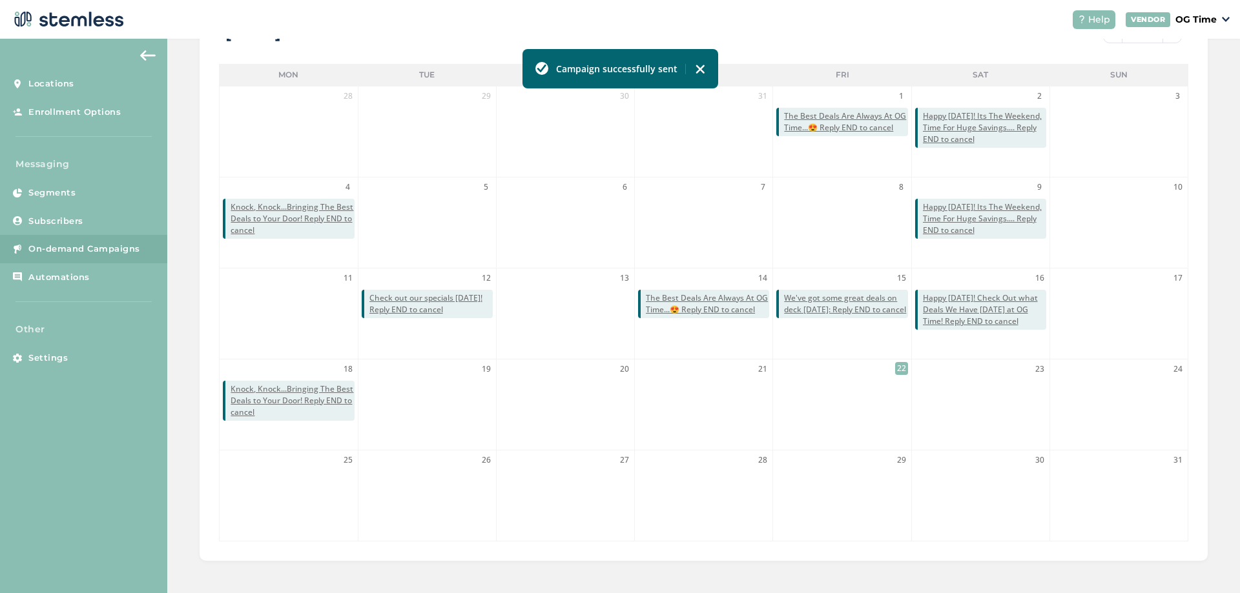
click at [697, 70] on img at bounding box center [700, 69] width 10 height 10
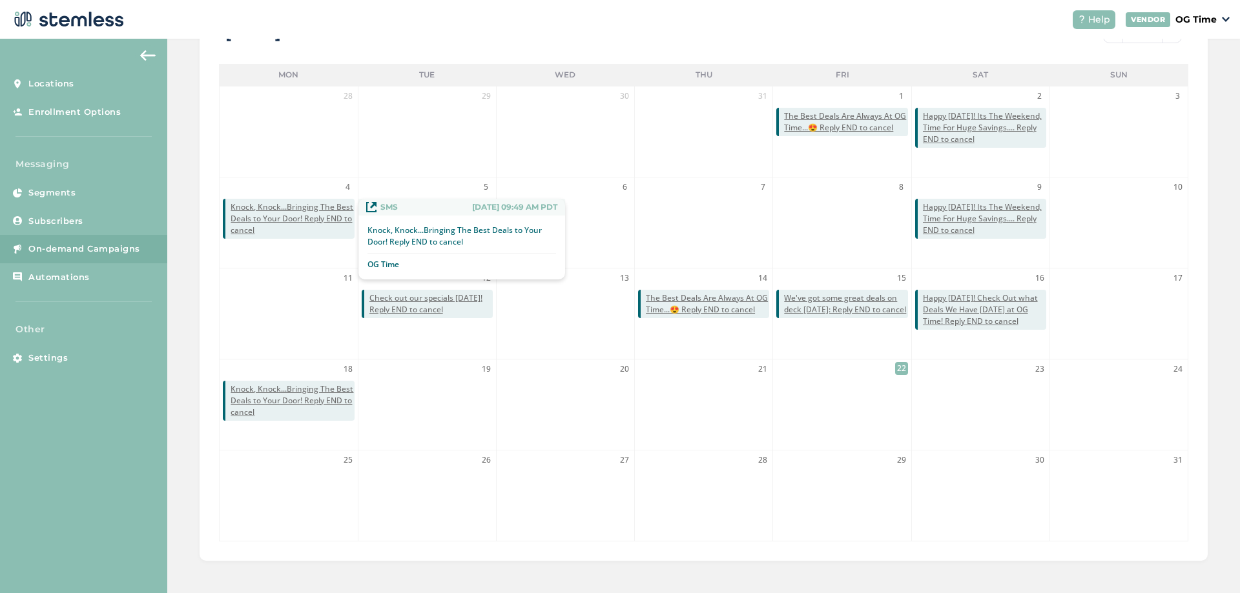
scroll to position [0, 0]
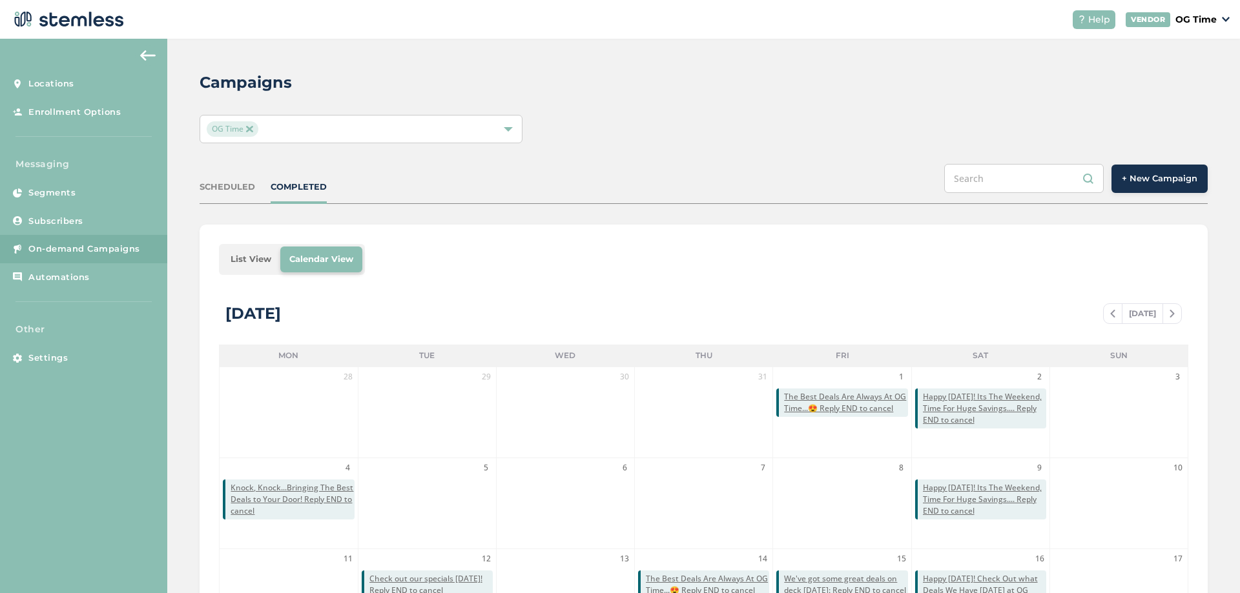
click at [247, 130] on img at bounding box center [249, 129] width 6 height 6
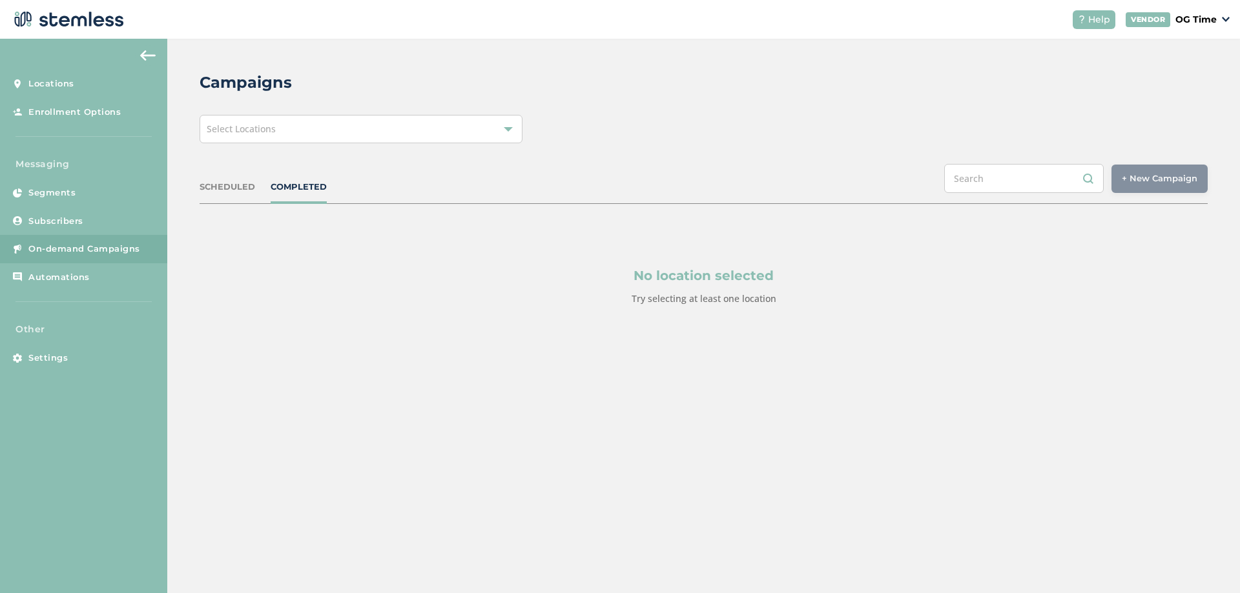
click at [251, 130] on span "Select Locations" at bounding box center [241, 129] width 69 height 12
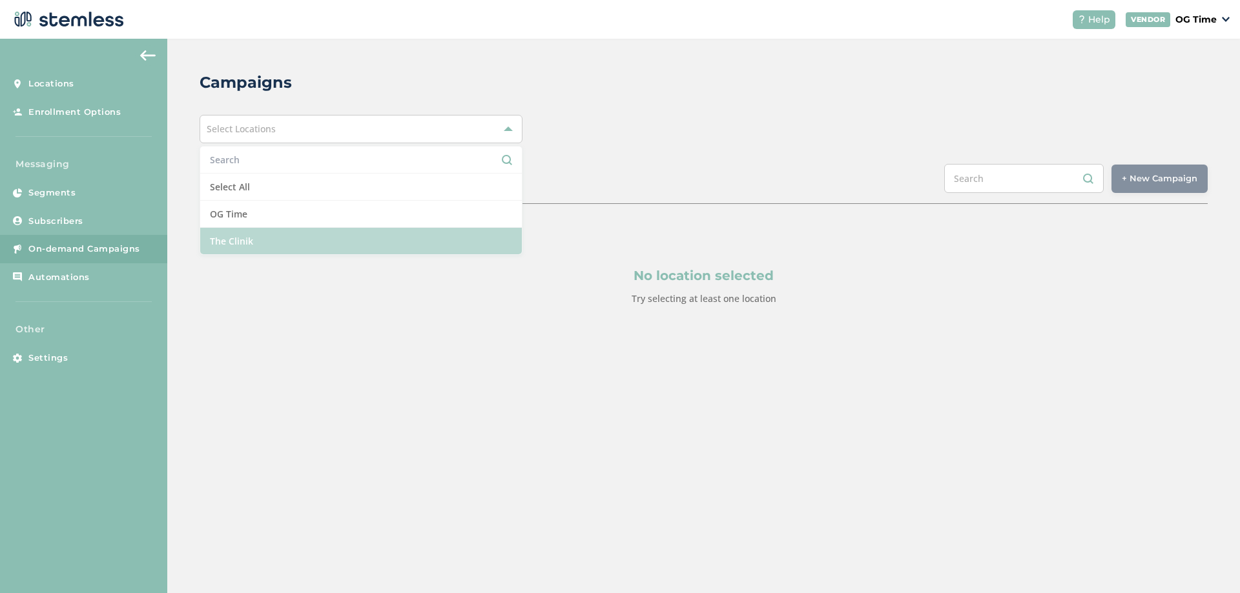
click at [254, 243] on li "The Clinik" at bounding box center [361, 241] width 322 height 26
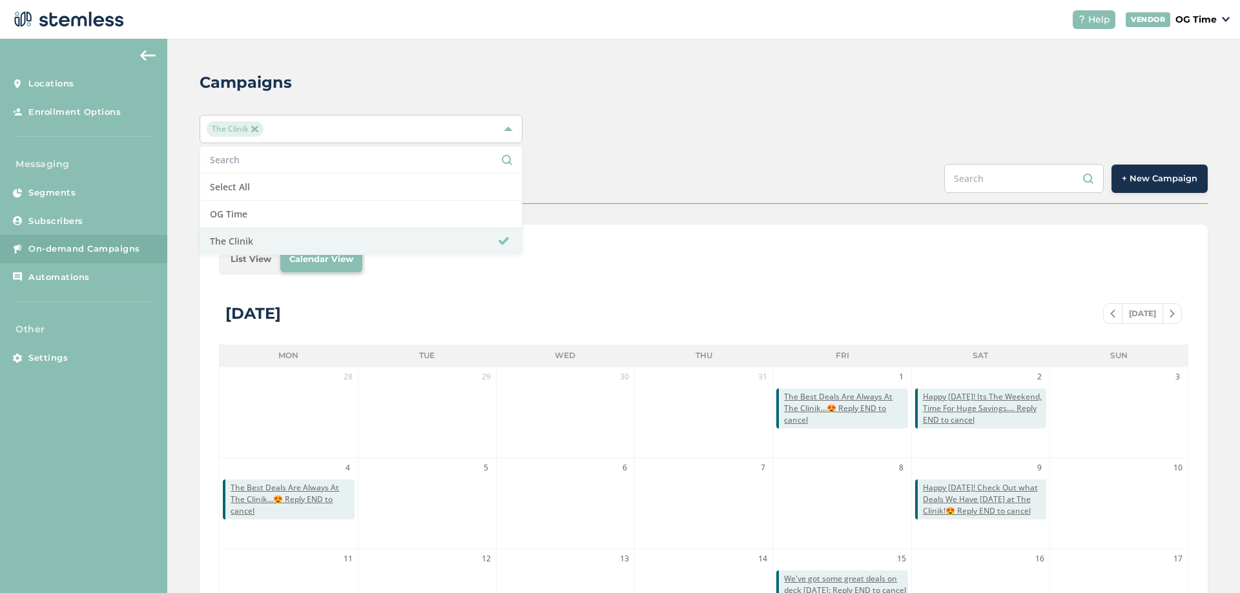
click at [654, 117] on div "The Clinik Select All OG Time The Clinik" at bounding box center [704, 129] width 1008 height 28
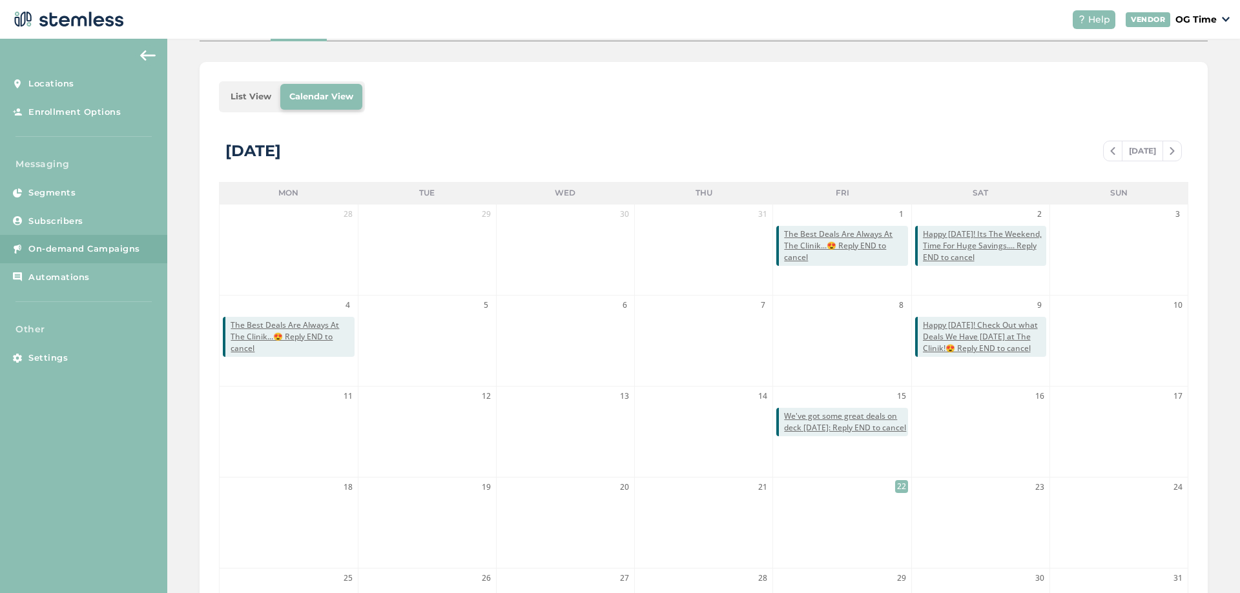
scroll to position [258, 0]
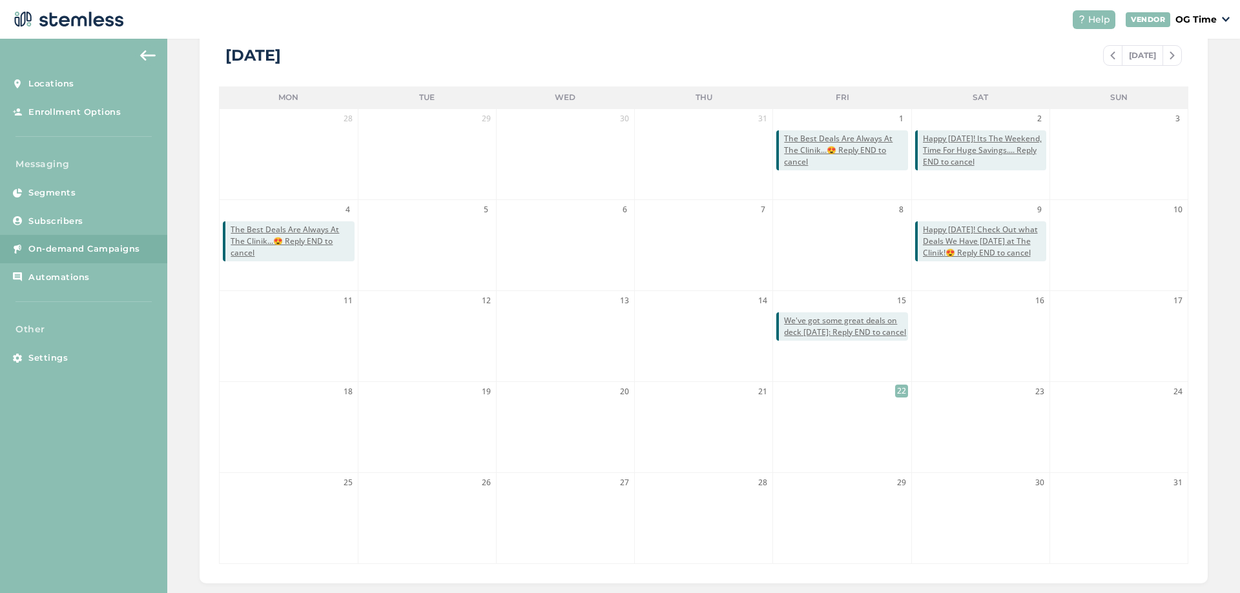
click at [1110, 58] on img at bounding box center [1112, 56] width 5 height 8
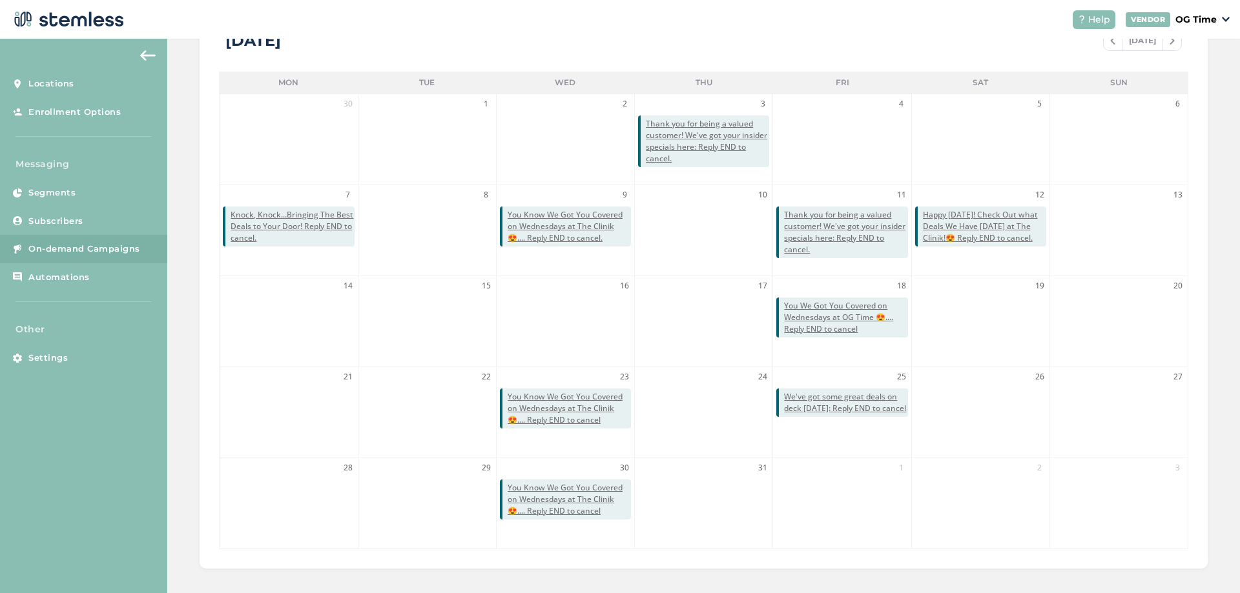
scroll to position [281, 0]
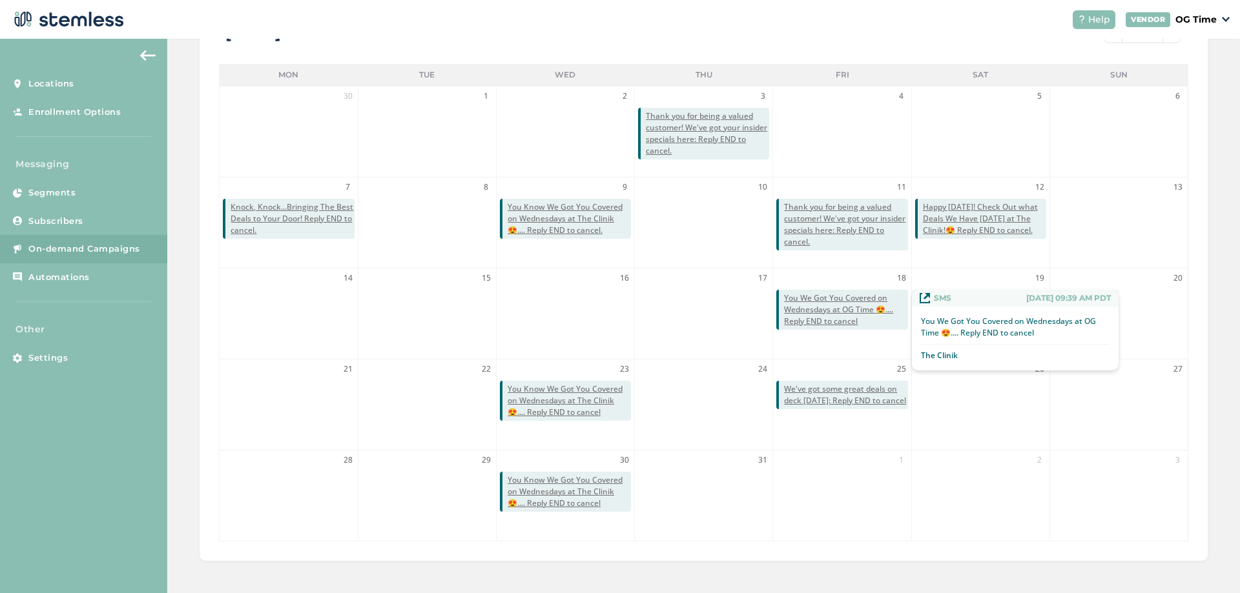
click at [825, 315] on span "You We Got You Covered on Wednesdays at OG Time 😍.... Reply END to cancel" at bounding box center [845, 310] width 123 height 35
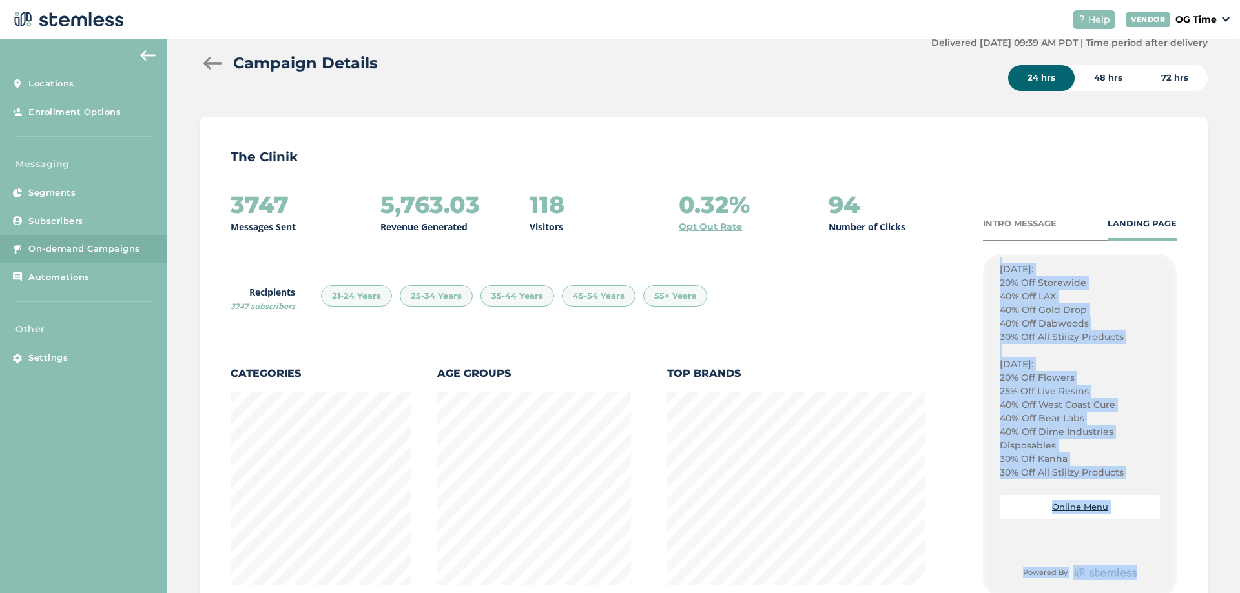
scroll to position [268, 0]
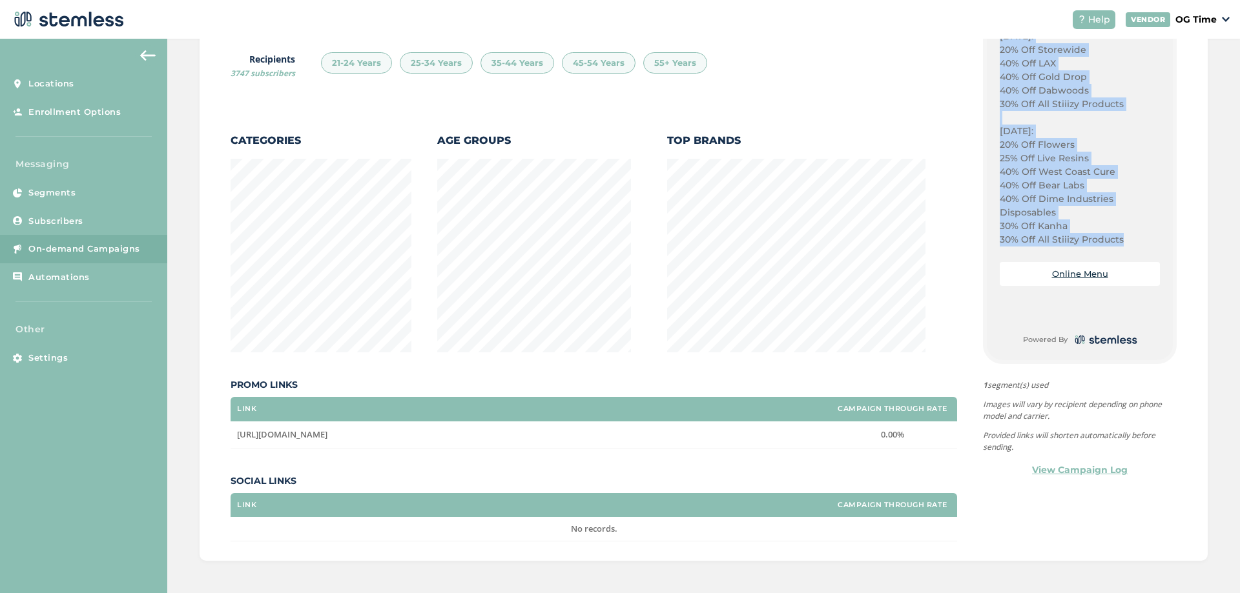
drag, startPoint x: 995, startPoint y: 404, endPoint x: 1117, endPoint y: 253, distance: 194.8
copy div "Customer Appreciation Day [DATE]! Score Some Big Deals [DATE] at The CLinik Plu…"
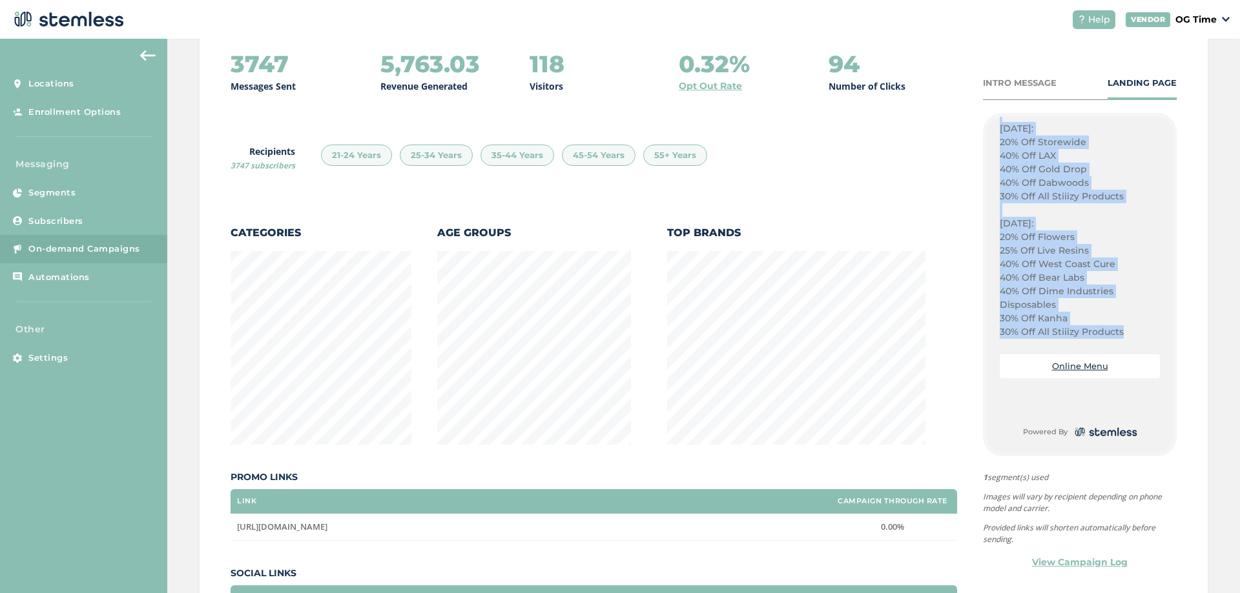
scroll to position [0, 0]
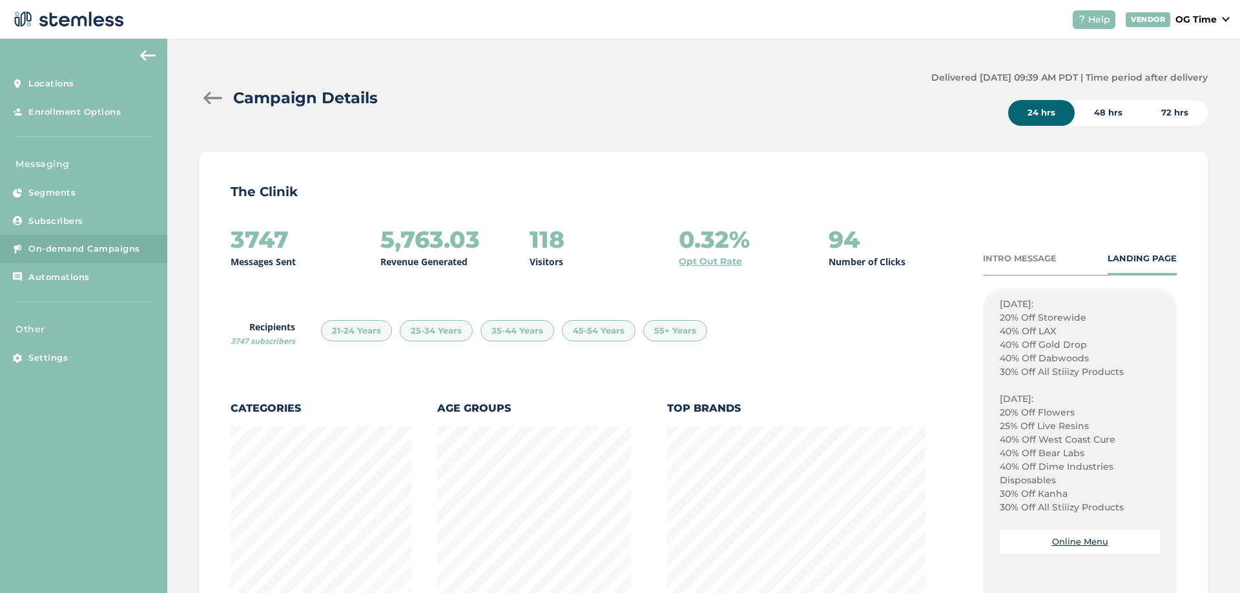
click at [205, 98] on div at bounding box center [213, 98] width 26 height 13
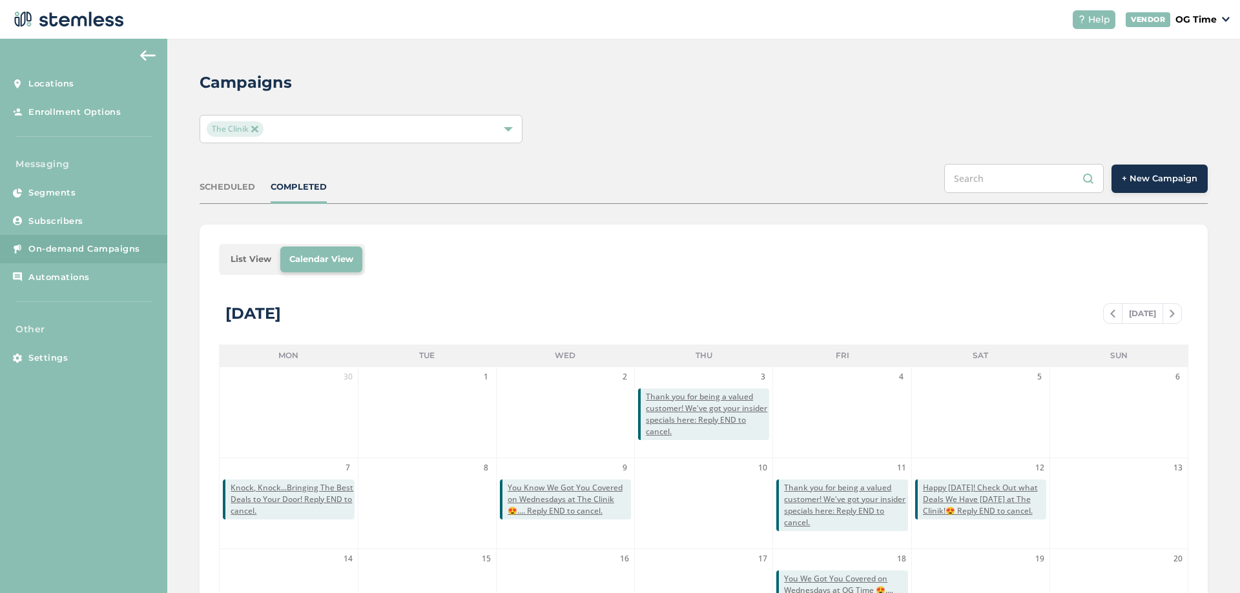
click at [1146, 181] on span "+ New Campaign" at bounding box center [1160, 178] width 76 height 13
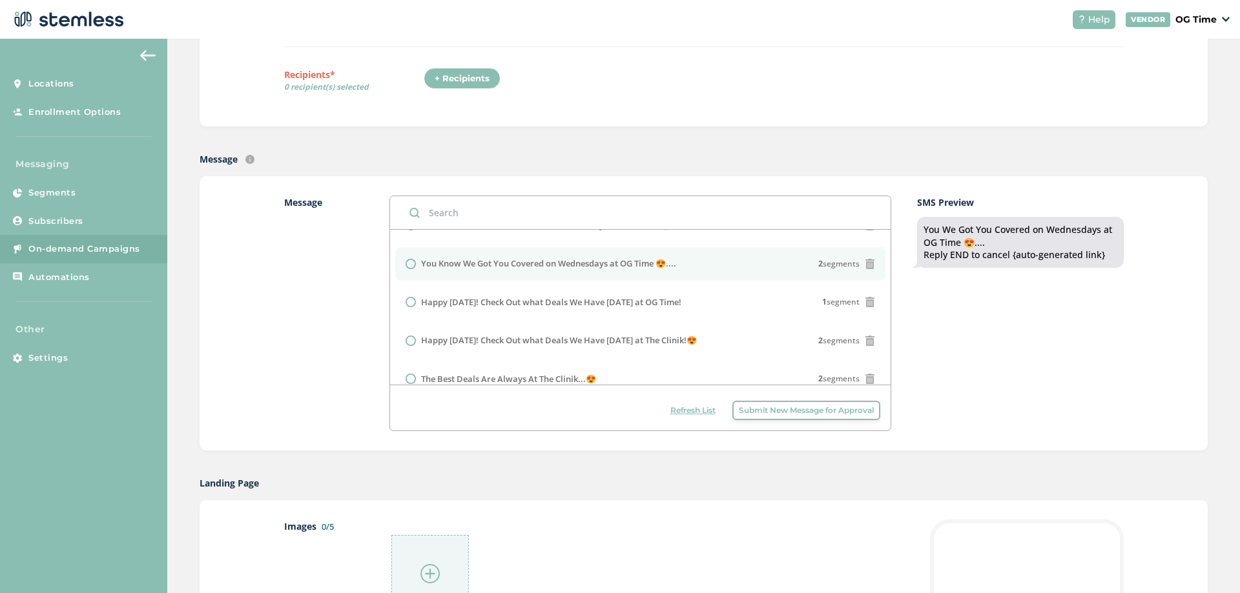
scroll to position [129, 0]
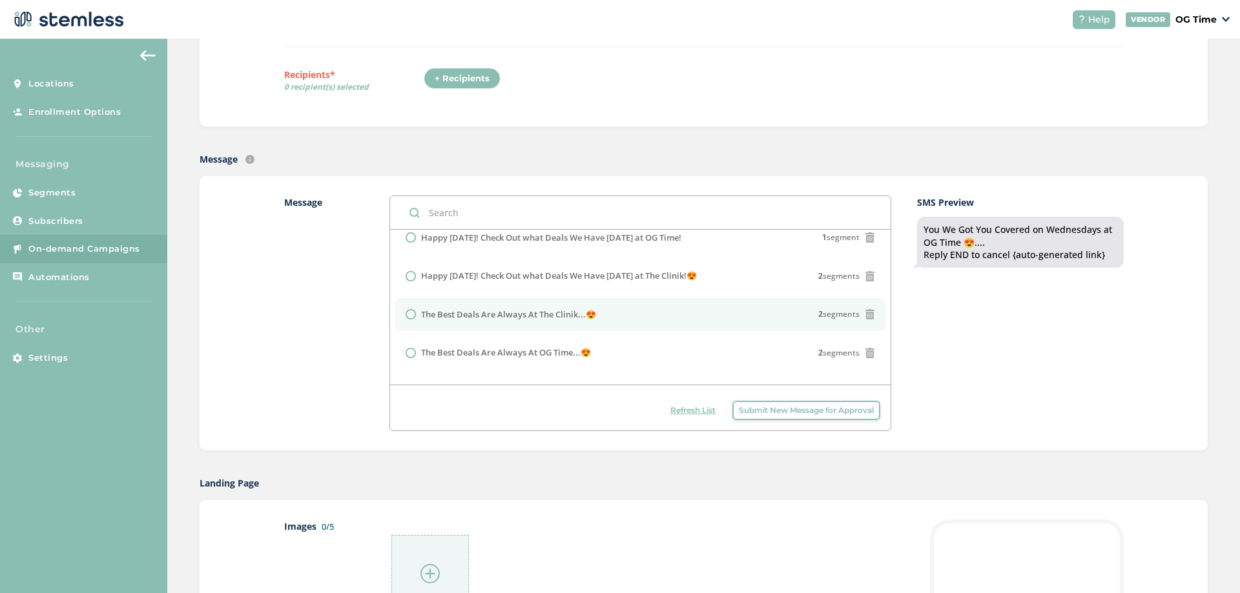
click at [448, 307] on li "The Best Deals Are Always At The Clinik...😍 2 segments" at bounding box center [640, 315] width 490 height 34
radio input "false"
radio input "true"
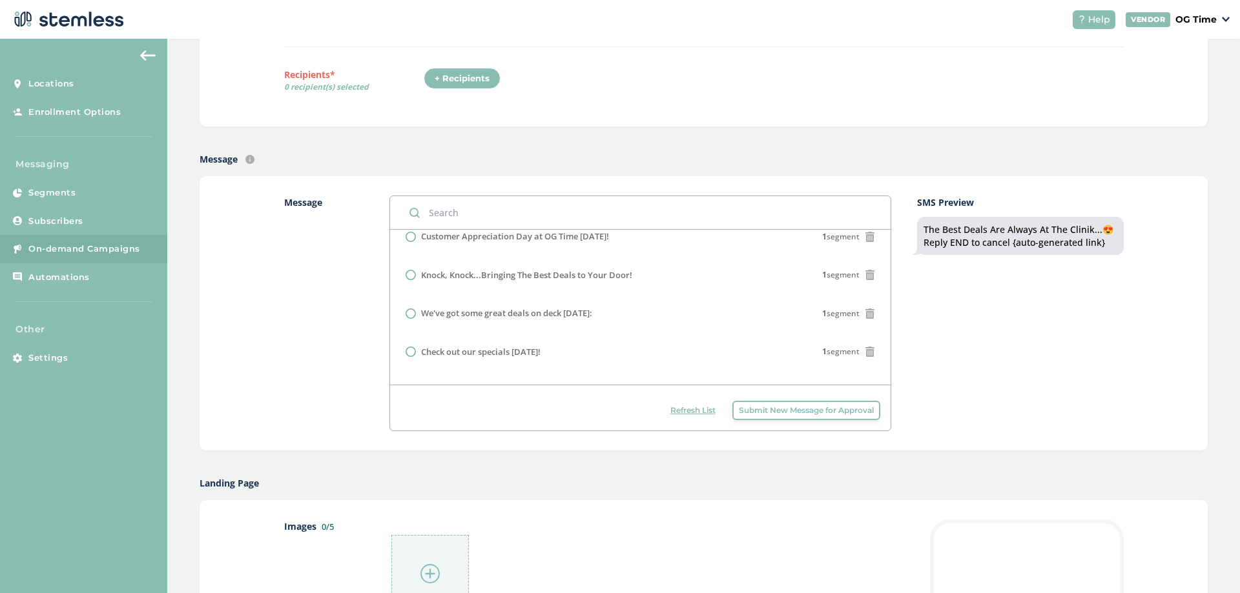
scroll to position [0, 0]
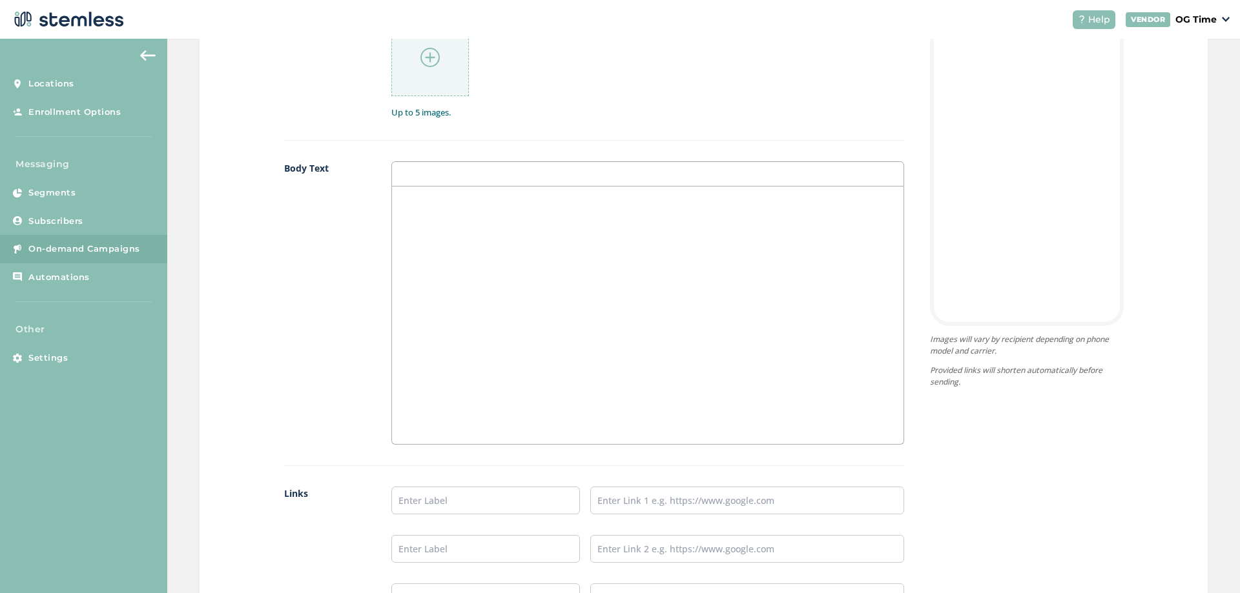
click at [448, 224] on div at bounding box center [647, 316] width 511 height 258
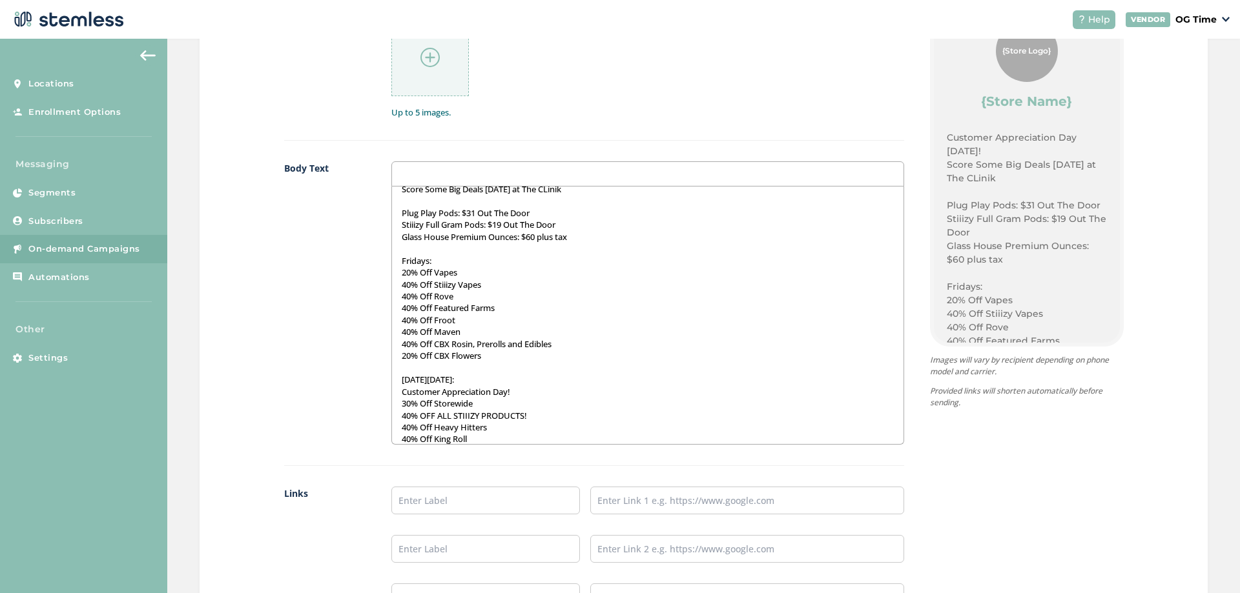
click at [476, 375] on p "[DATE][DATE]:" at bounding box center [647, 380] width 491 height 12
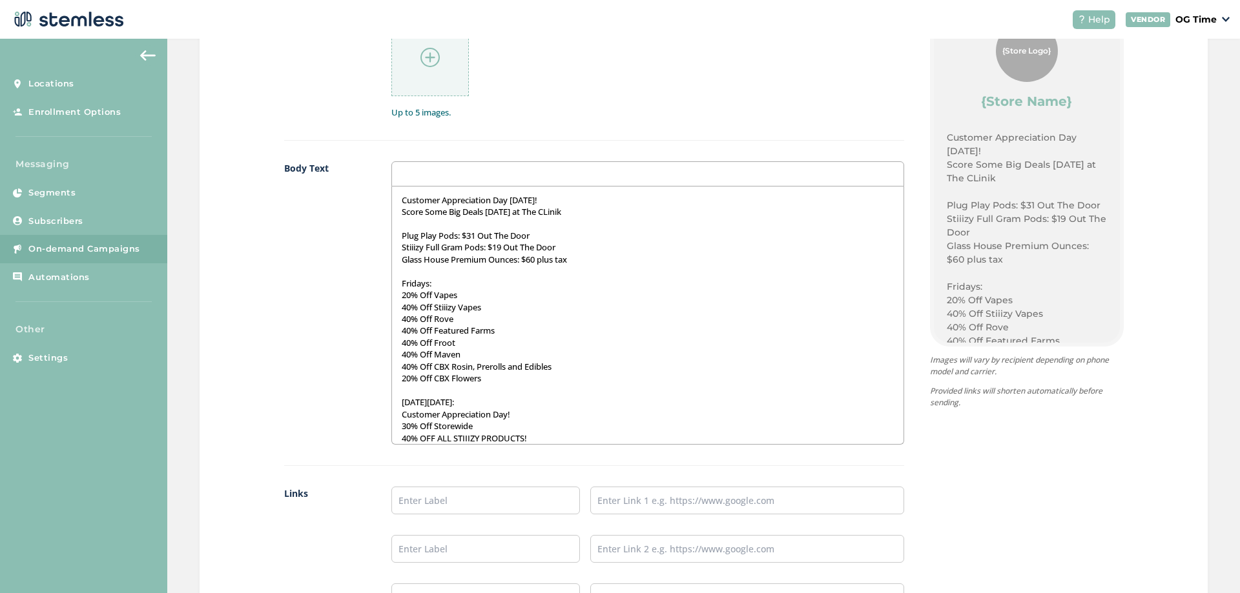
click at [549, 212] on p "Score Some Big Deals [DATE] at The CLinik" at bounding box center [647, 212] width 491 height 12
click at [402, 196] on p "Customer Appreciation Day [DATE]!" at bounding box center [647, 200] width 491 height 12
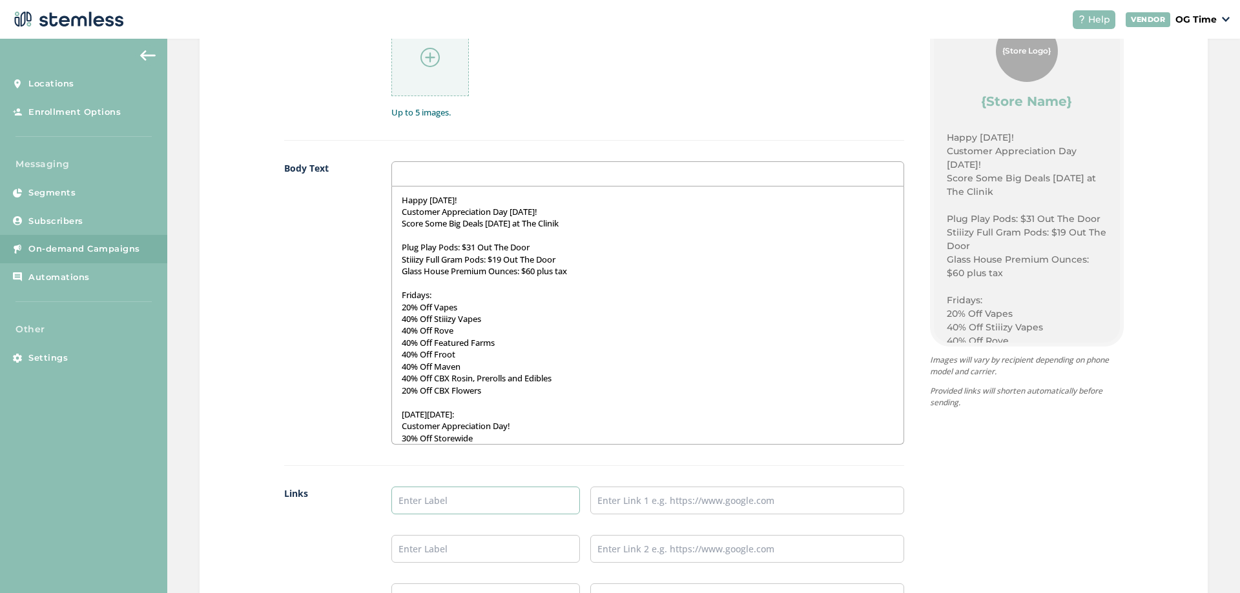
click at [440, 499] on input "text" at bounding box center [485, 501] width 189 height 28
type input "Online Menu"
click at [640, 511] on input "text" at bounding box center [747, 501] width 314 height 28
type input "[URL][DOMAIN_NAME]"
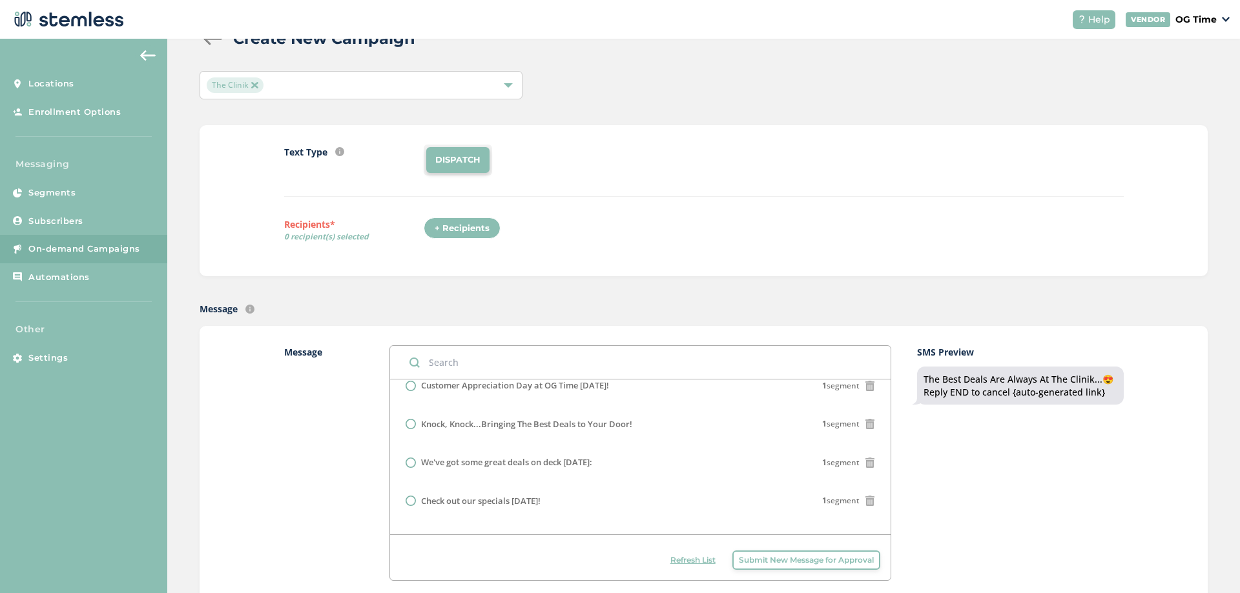
scroll to position [65, 0]
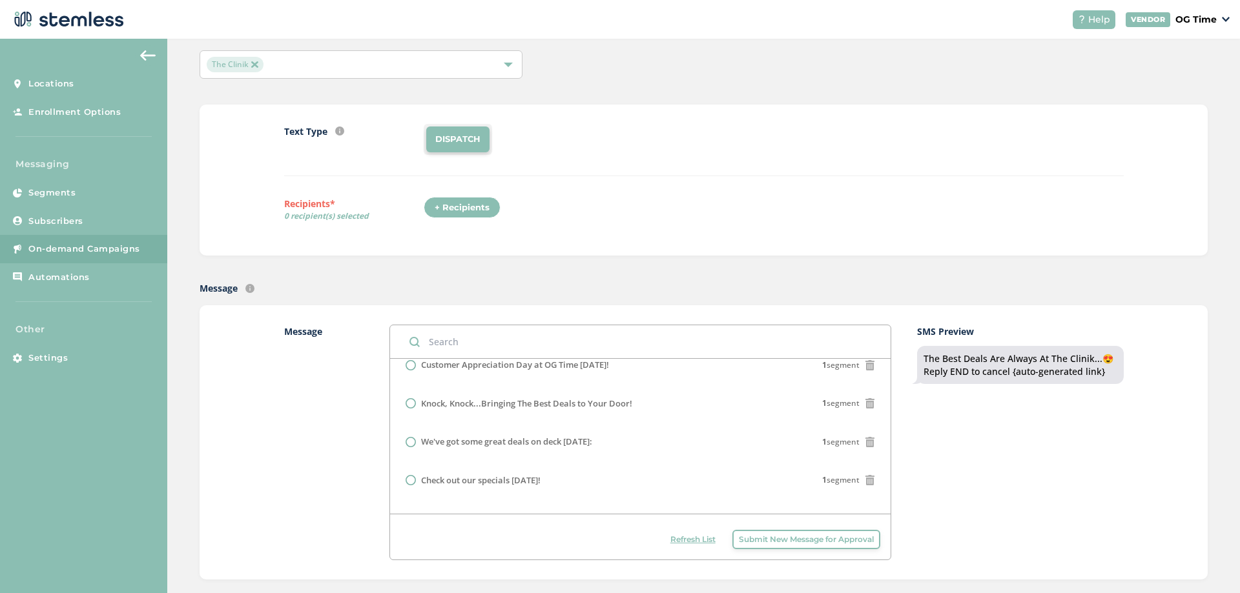
click at [469, 209] on div "+ Recipients" at bounding box center [462, 208] width 77 height 22
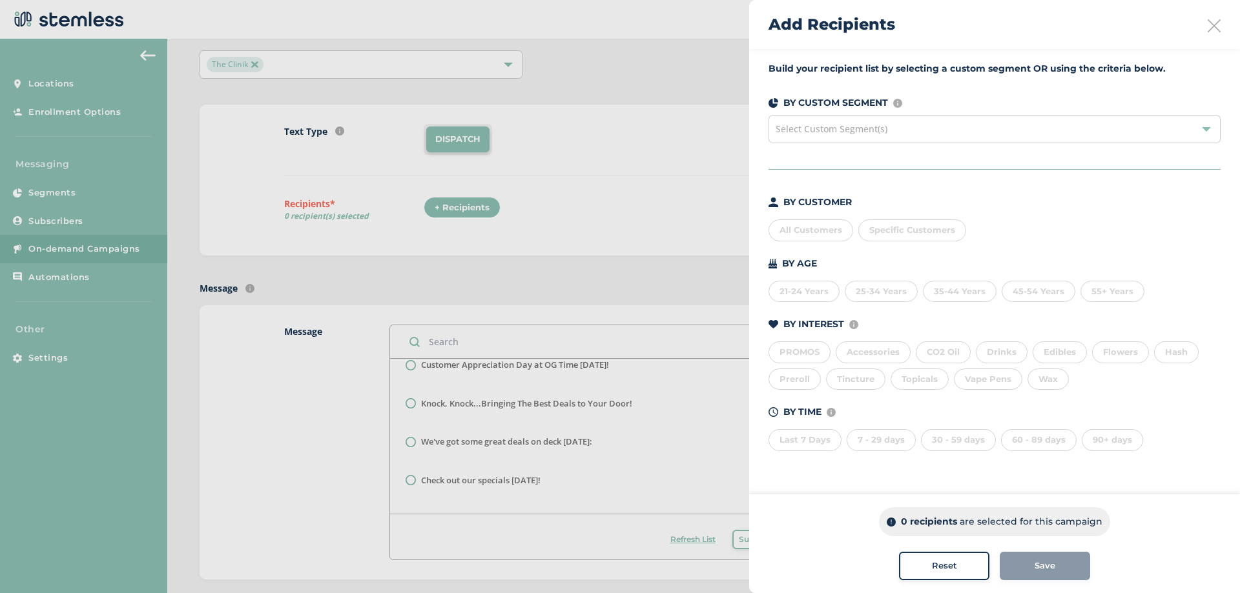
click at [805, 442] on div "Last 7 Days" at bounding box center [804, 440] width 73 height 22
drag, startPoint x: 862, startPoint y: 442, endPoint x: 901, endPoint y: 444, distance: 38.8
click at [863, 442] on div "7 - 29 days" at bounding box center [881, 440] width 69 height 22
click at [938, 442] on div "30 - 59 days" at bounding box center [958, 440] width 75 height 22
click at [1033, 438] on div "60 - 89 days" at bounding box center [1039, 440] width 76 height 22
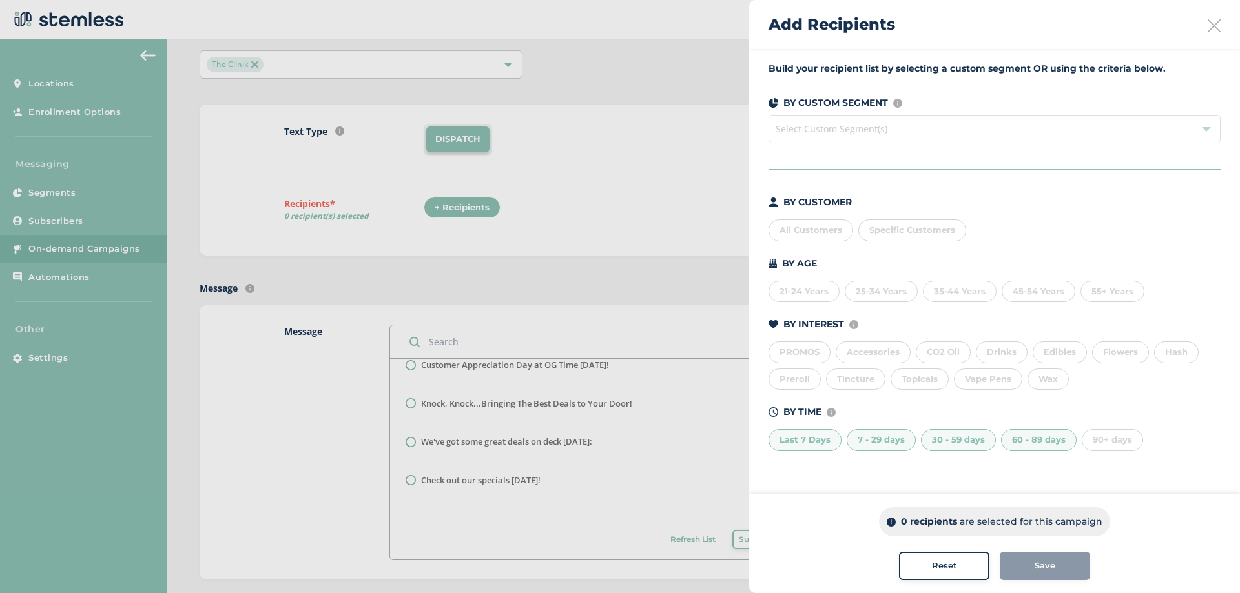
click at [1112, 436] on div "90+ days" at bounding box center [1112, 440] width 61 height 22
click at [911, 563] on div "Reset" at bounding box center [944, 566] width 70 height 13
click at [816, 286] on div "21-24 Years" at bounding box center [803, 292] width 71 height 22
click at [891, 292] on div "25-34 Years" at bounding box center [881, 292] width 73 height 22
click at [958, 293] on div "35-44 Years" at bounding box center [960, 292] width 74 height 22
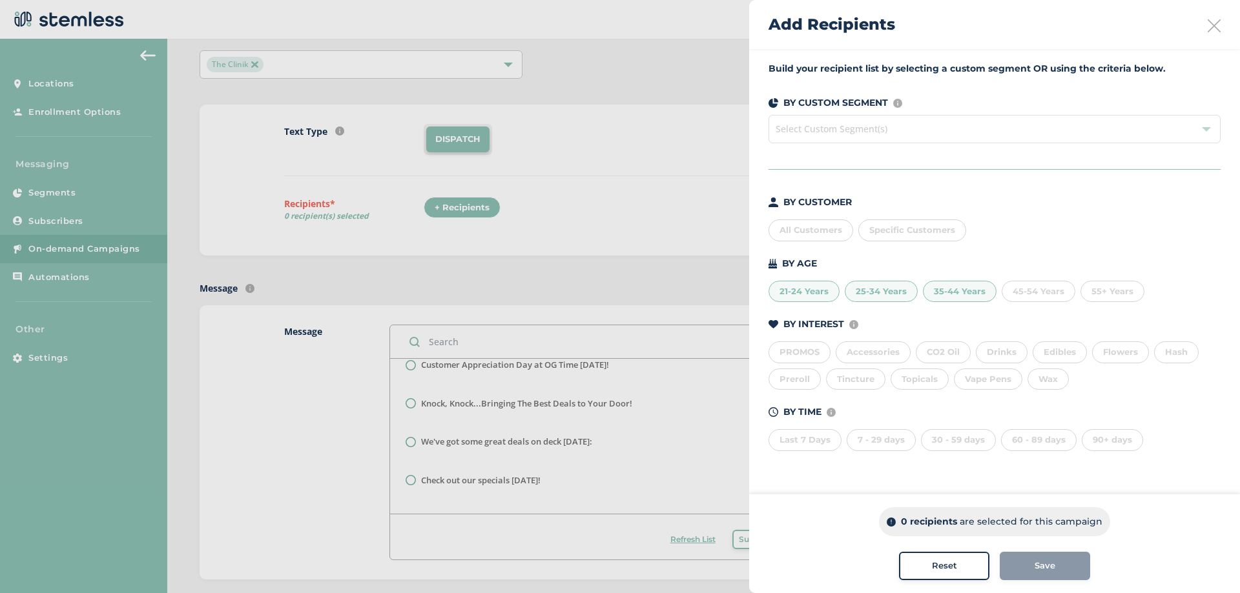
click at [1030, 291] on div "45-54 Years" at bounding box center [1039, 292] width 74 height 22
click at [1094, 291] on div "55+ Years" at bounding box center [1112, 292] width 64 height 22
click at [1096, 282] on div "55+ Years" at bounding box center [1112, 292] width 64 height 22
click at [1061, 296] on div "45-54 Years" at bounding box center [1039, 292] width 74 height 22
click at [971, 295] on div "35-44 Years" at bounding box center [960, 292] width 74 height 22
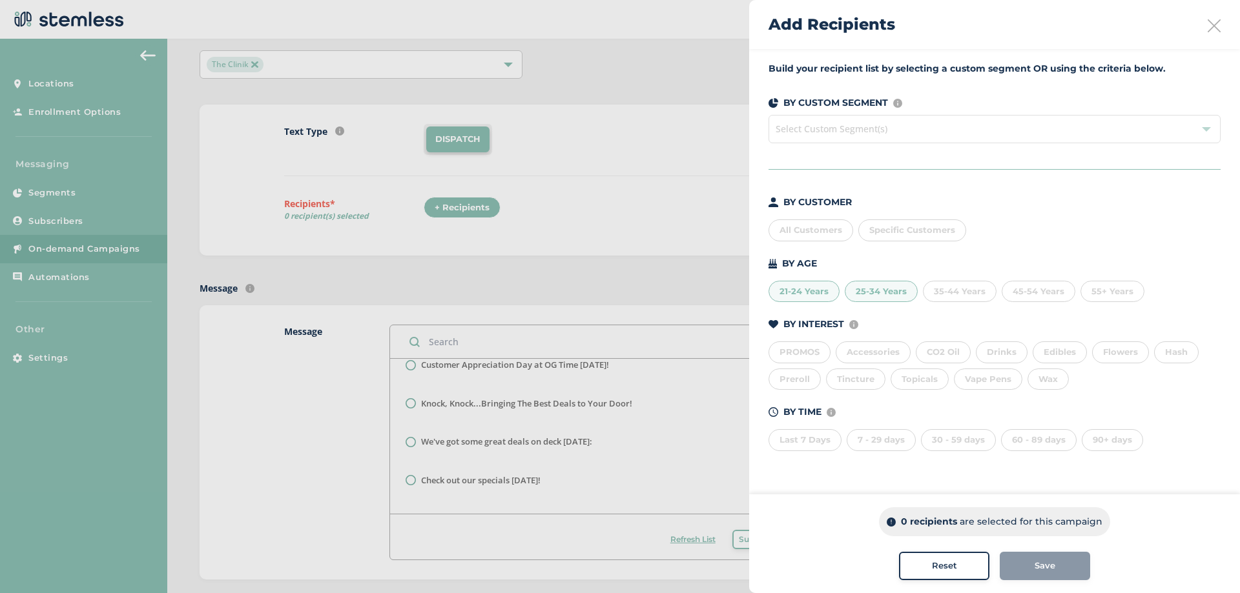
click at [896, 291] on div "25-34 Years" at bounding box center [881, 292] width 73 height 22
click at [787, 286] on div "21-24 Years" at bounding box center [803, 292] width 71 height 22
click at [882, 133] on span "Select Custom Segment(s)" at bounding box center [832, 129] width 112 height 12
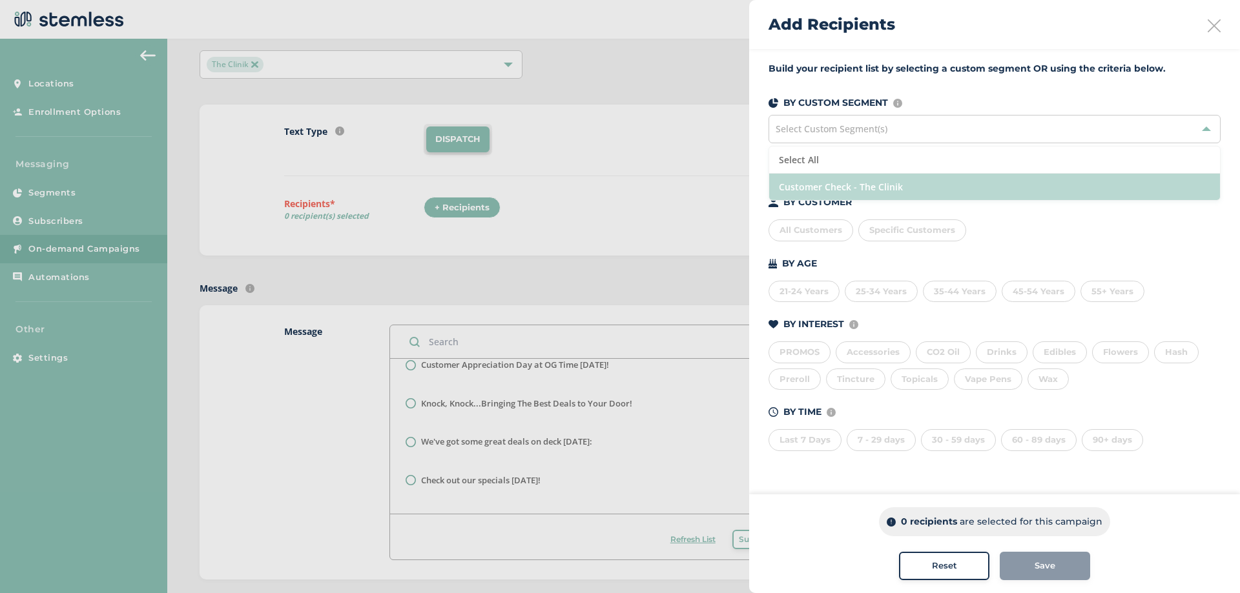
click at [877, 176] on li "Customer Check - The Clinik" at bounding box center [994, 187] width 451 height 26
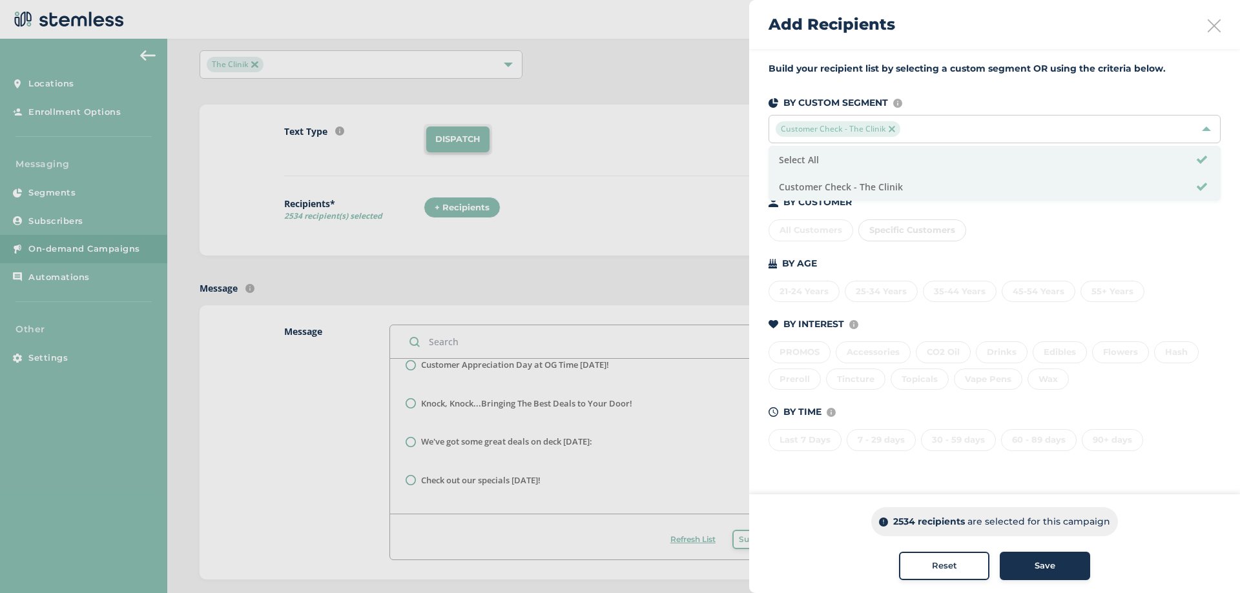
click at [1040, 548] on div "2534 recipients are selected for this campaign Reset Save" at bounding box center [994, 544] width 491 height 99
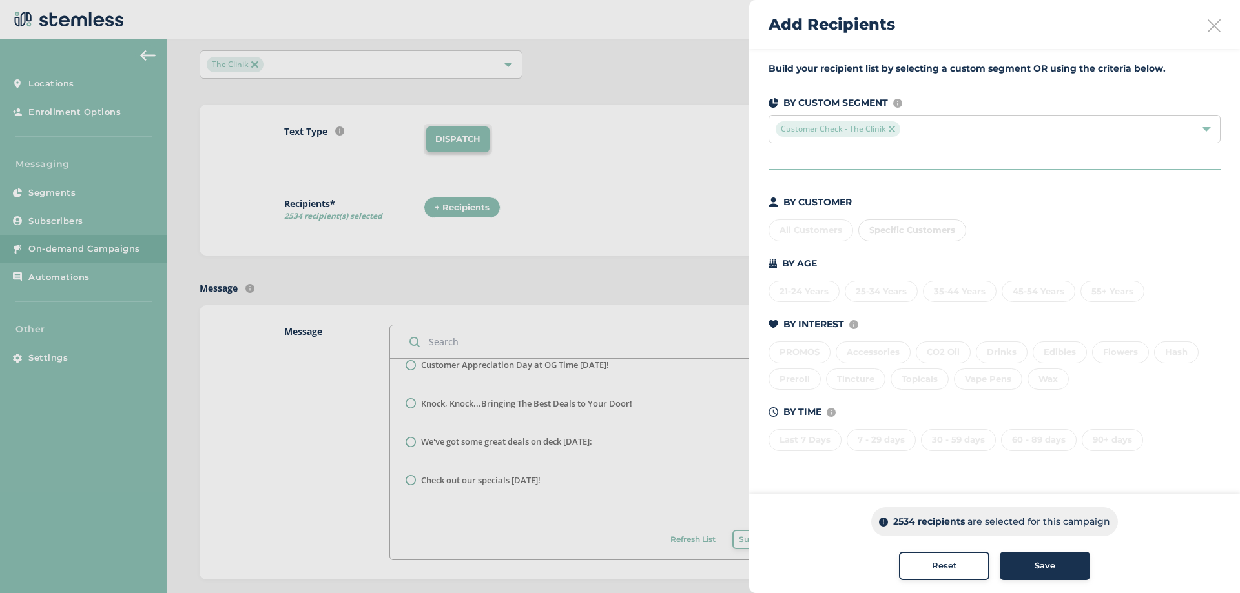
click at [1047, 573] on button "Save" at bounding box center [1045, 566] width 90 height 28
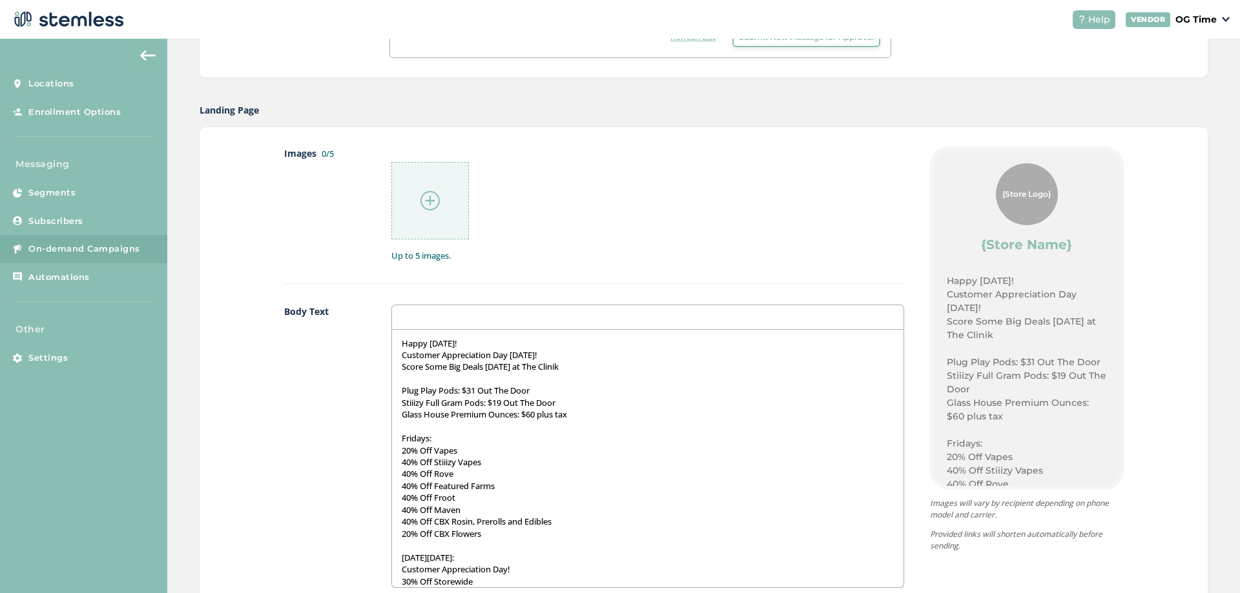
scroll to position [646, 0]
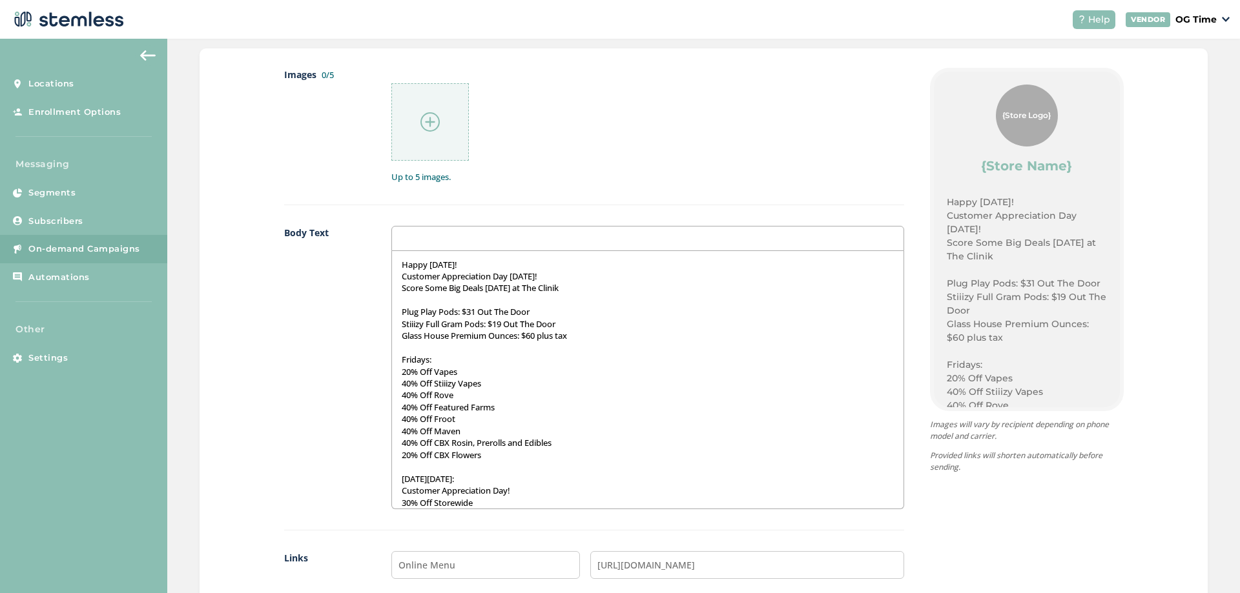
click at [430, 124] on img at bounding box center [429, 121] width 19 height 19
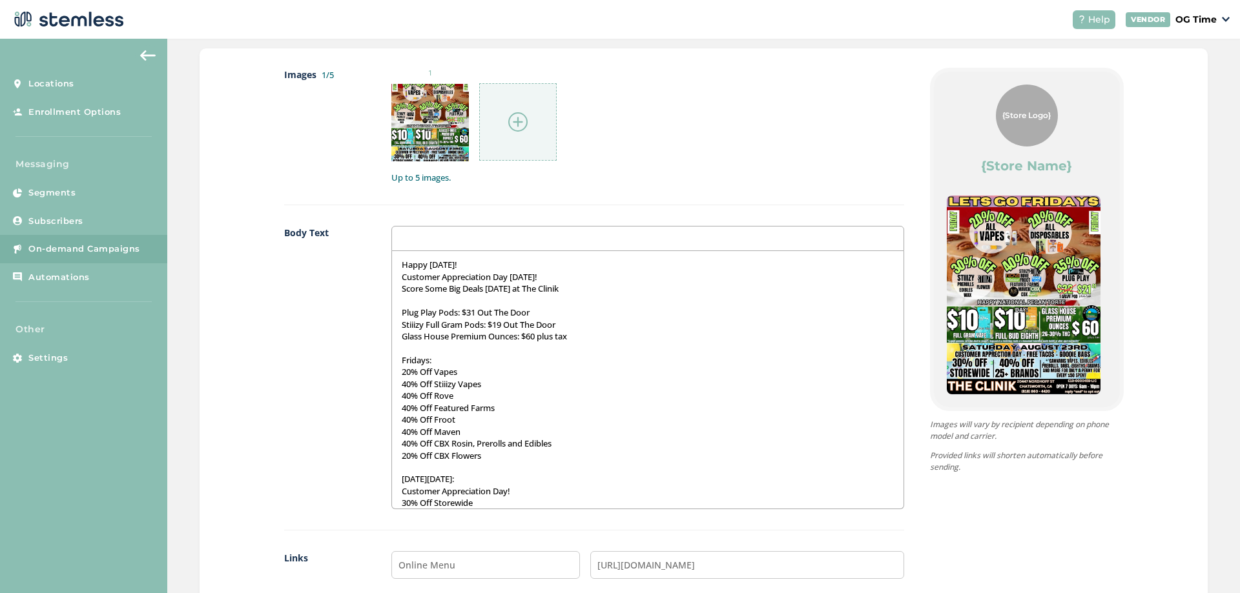
click at [511, 124] on img at bounding box center [517, 121] width 19 height 19
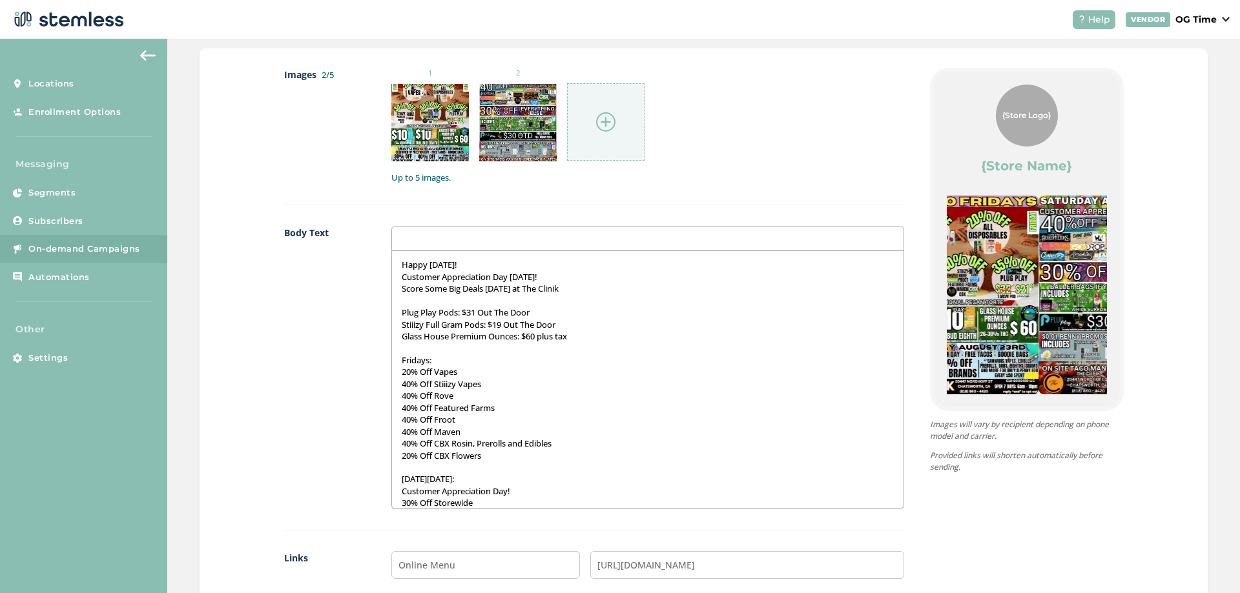
drag, startPoint x: 1063, startPoint y: 299, endPoint x: 697, endPoint y: 300, distance: 365.5
click at [697, 300] on div "Images 2/5 1 2 Up to 5 images. Body Text Happy [DATE]! Customer Appreciation Da…" at bounding box center [704, 382] width 840 height 629
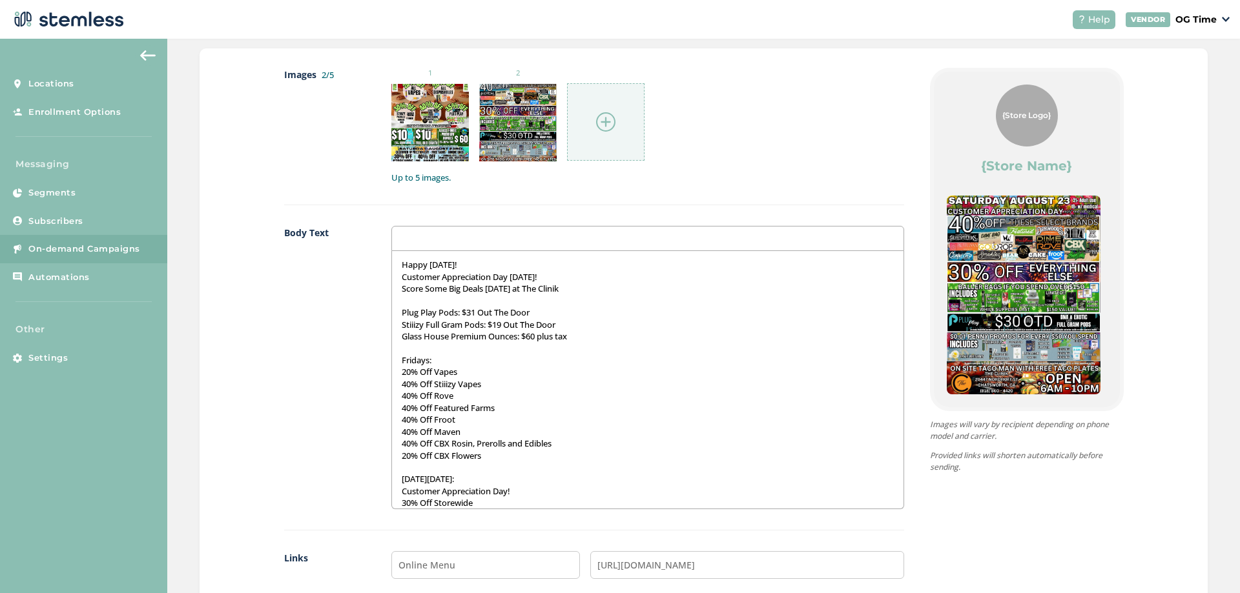
click at [599, 121] on img at bounding box center [605, 121] width 19 height 19
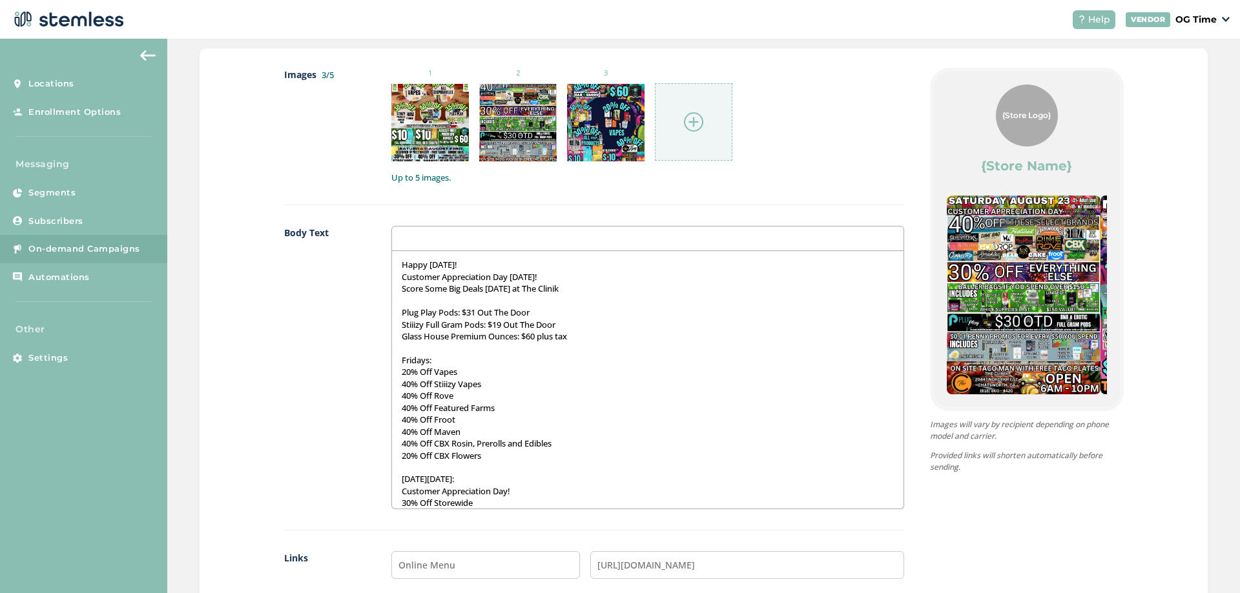
click at [688, 123] on img at bounding box center [693, 121] width 19 height 19
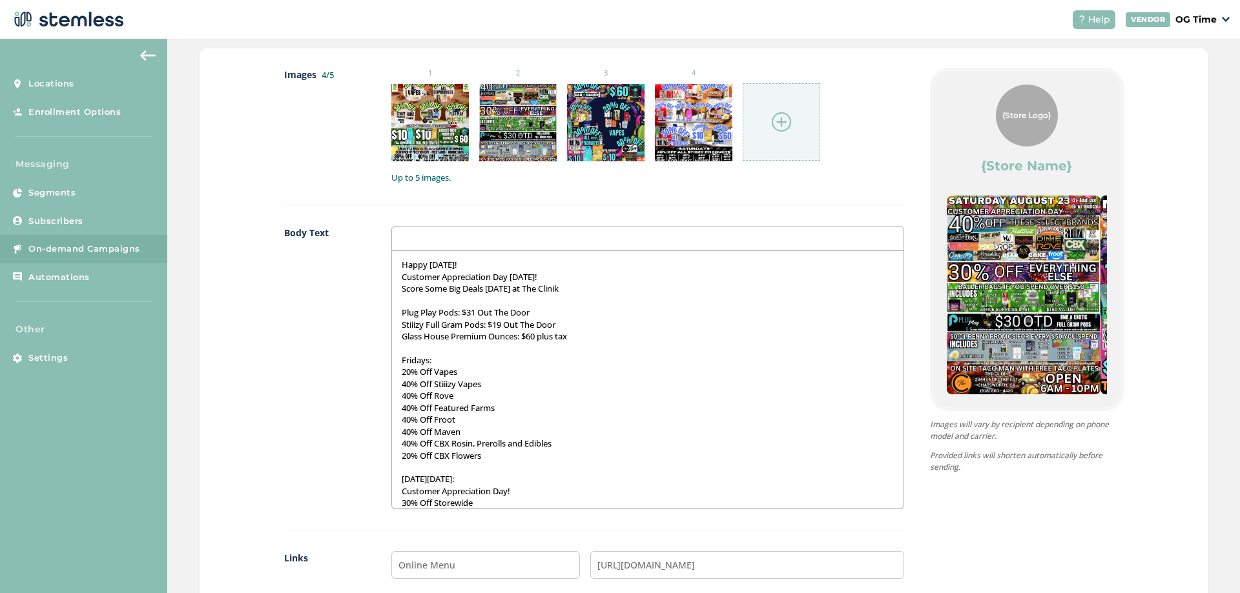
click at [765, 122] on div at bounding box center [781, 121] width 77 height 77
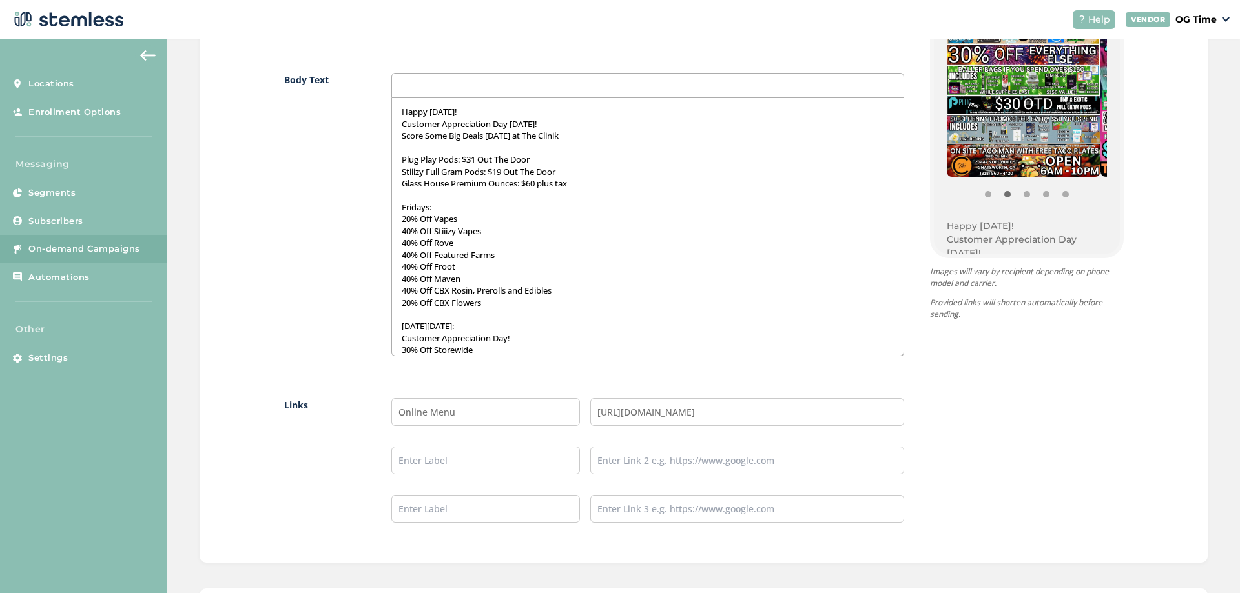
scroll to position [928, 0]
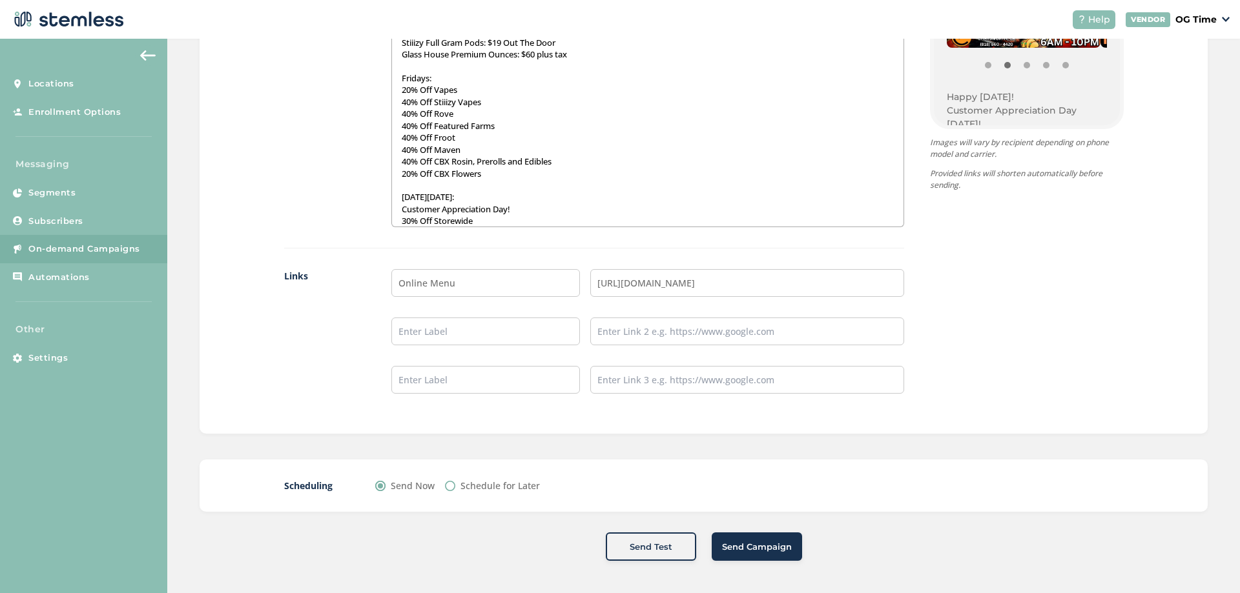
click at [748, 539] on button "Send Campaign" at bounding box center [757, 547] width 90 height 28
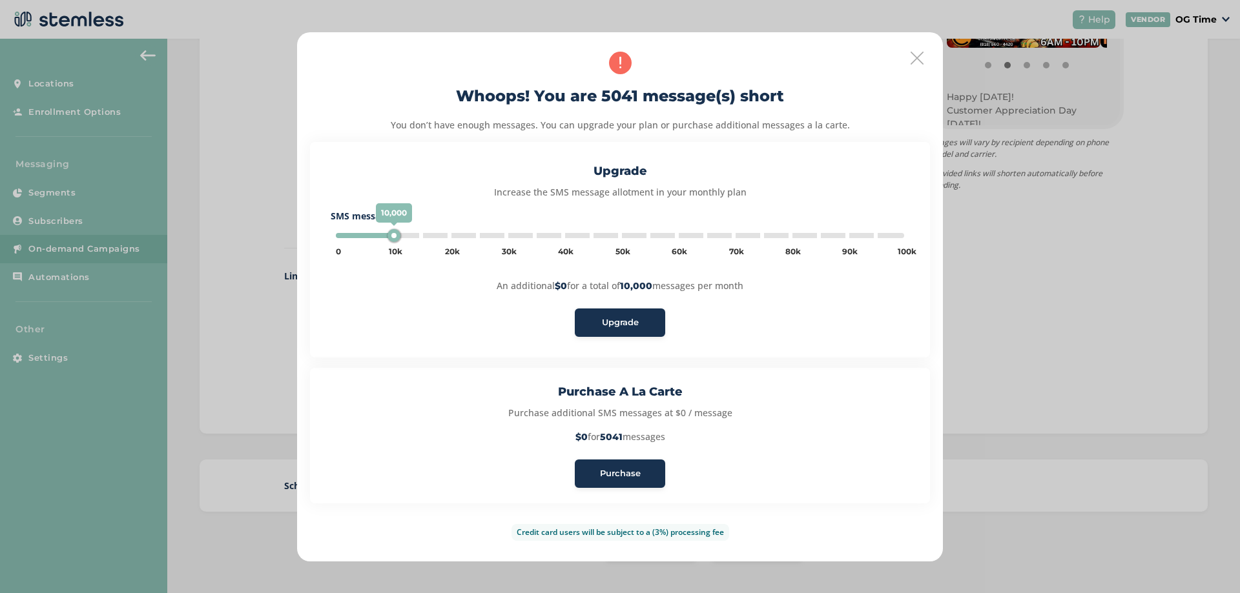
type input "5000"
click at [612, 470] on span "Purchase" at bounding box center [620, 474] width 41 height 13
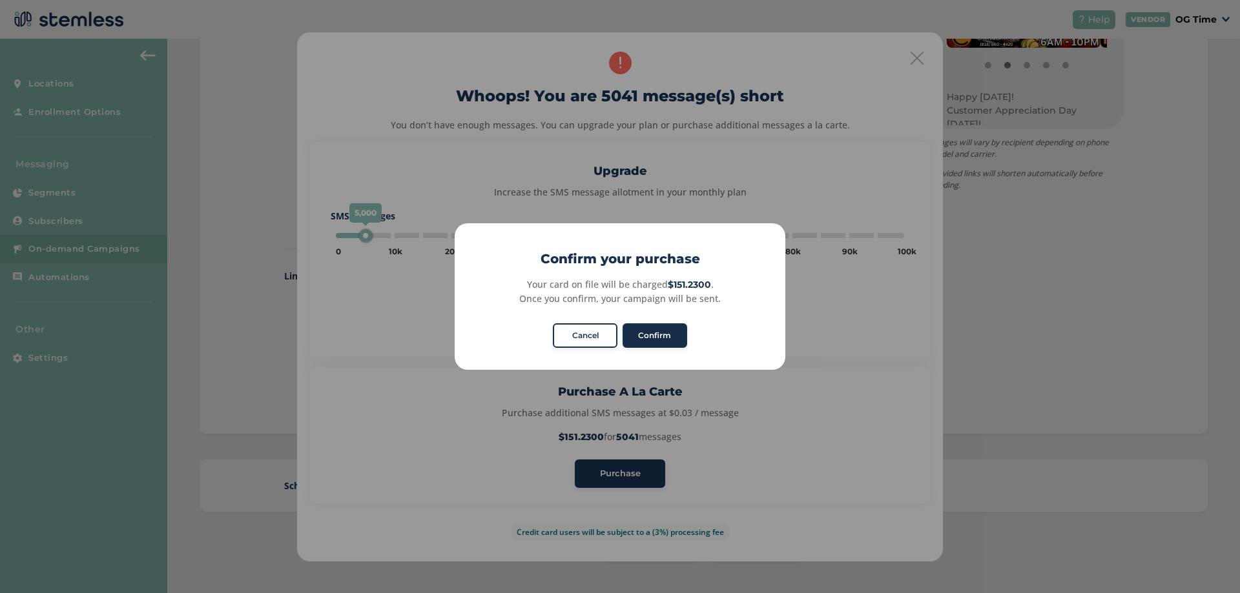
click at [657, 343] on button "Confirm" at bounding box center [655, 336] width 65 height 25
